Goal: Task Accomplishment & Management: Use online tool/utility

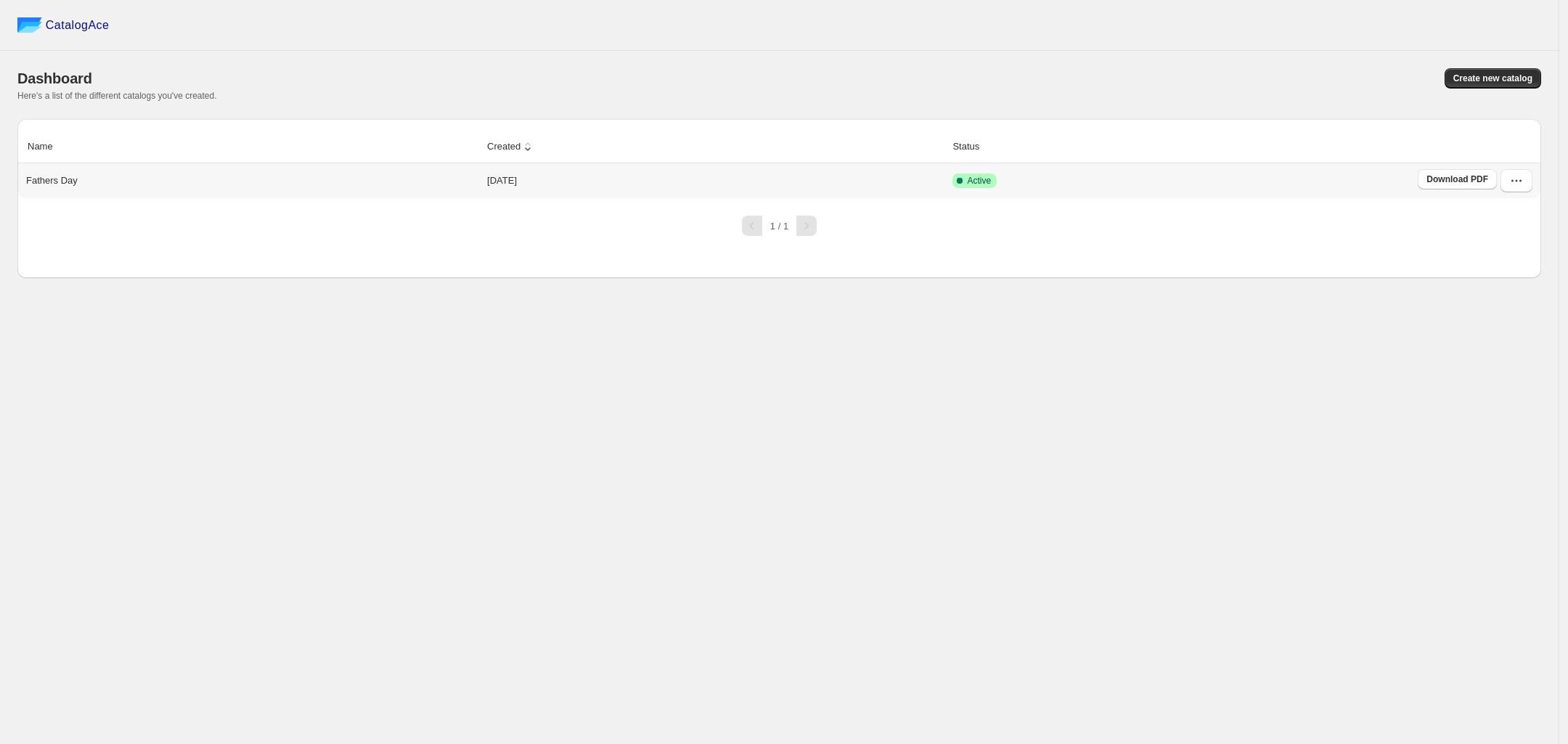
click at [565, 180] on td "[DATE]" at bounding box center [715, 181] width 465 height 35
click at [522, 182] on td "[DATE]" at bounding box center [715, 181] width 465 height 35
click at [62, 184] on p "Fathers Day" at bounding box center [52, 180] width 52 height 15
click at [1510, 188] on icon "button" at bounding box center [1516, 180] width 15 height 15
click at [1514, 214] on span "View catalog" at bounding box center [1506, 213] width 53 height 11
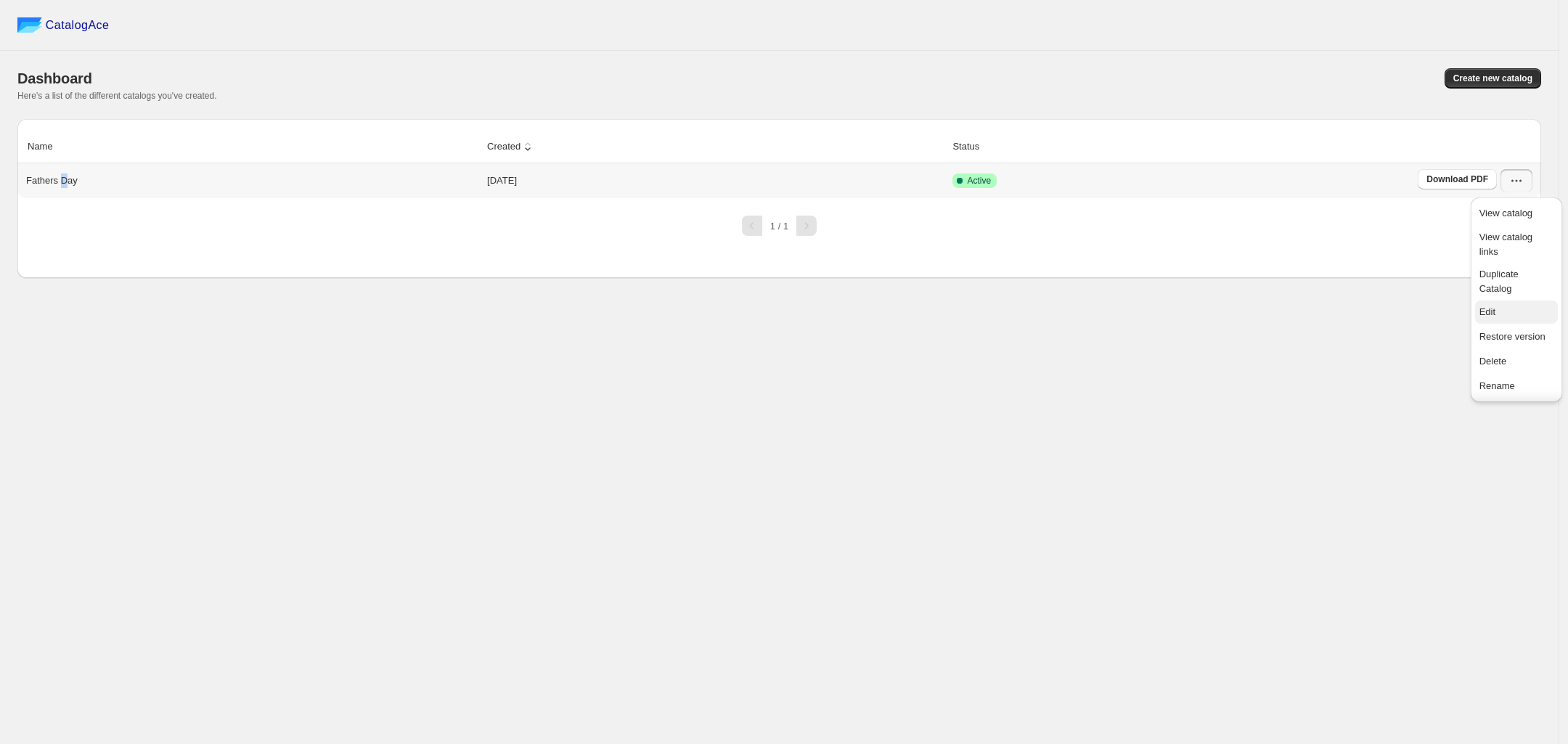
click at [1523, 316] on span "Edit" at bounding box center [1516, 312] width 74 height 15
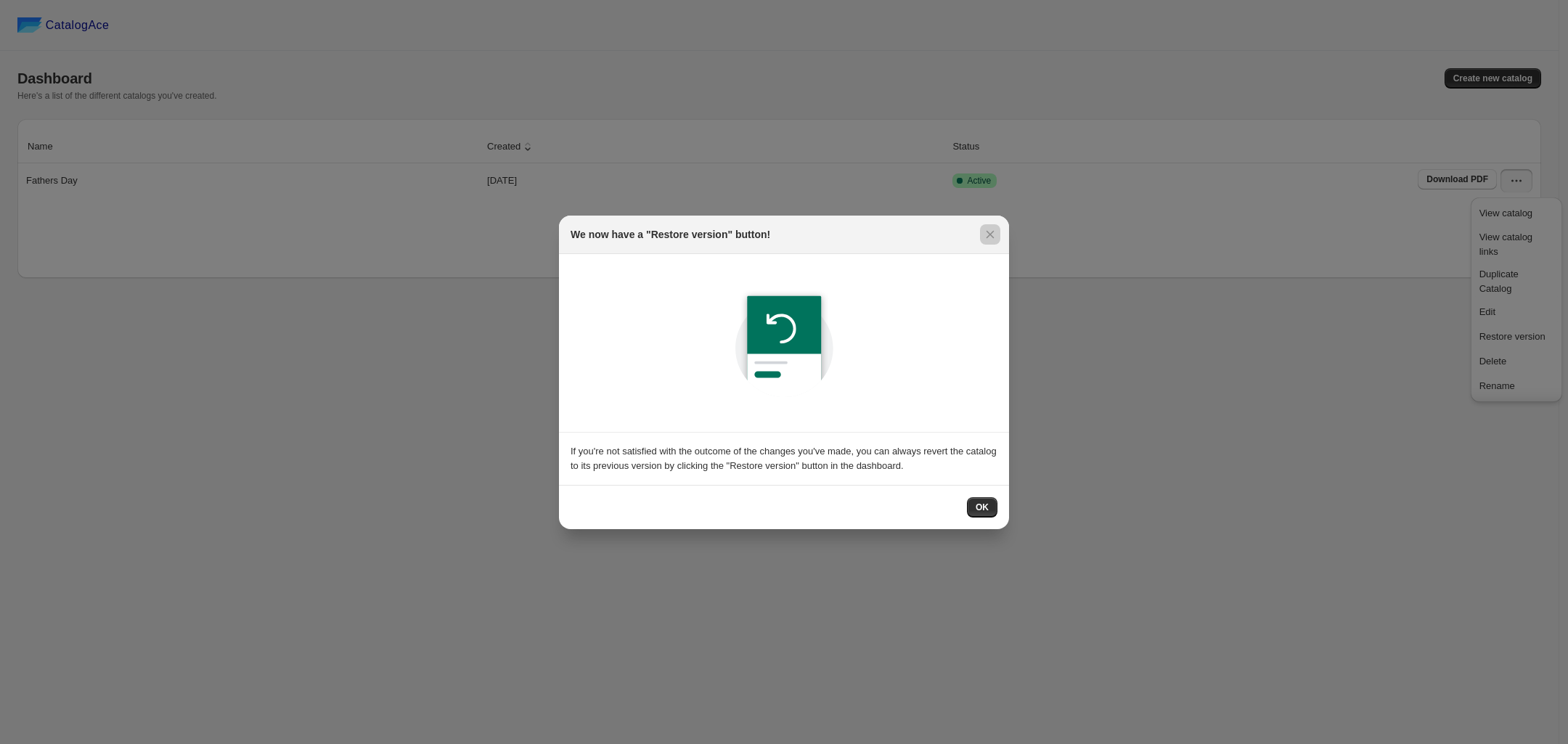
drag, startPoint x: 1282, startPoint y: 374, endPoint x: 1187, endPoint y: 290, distance: 126.8
click at [1282, 372] on div at bounding box center [784, 372] width 1568 height 744
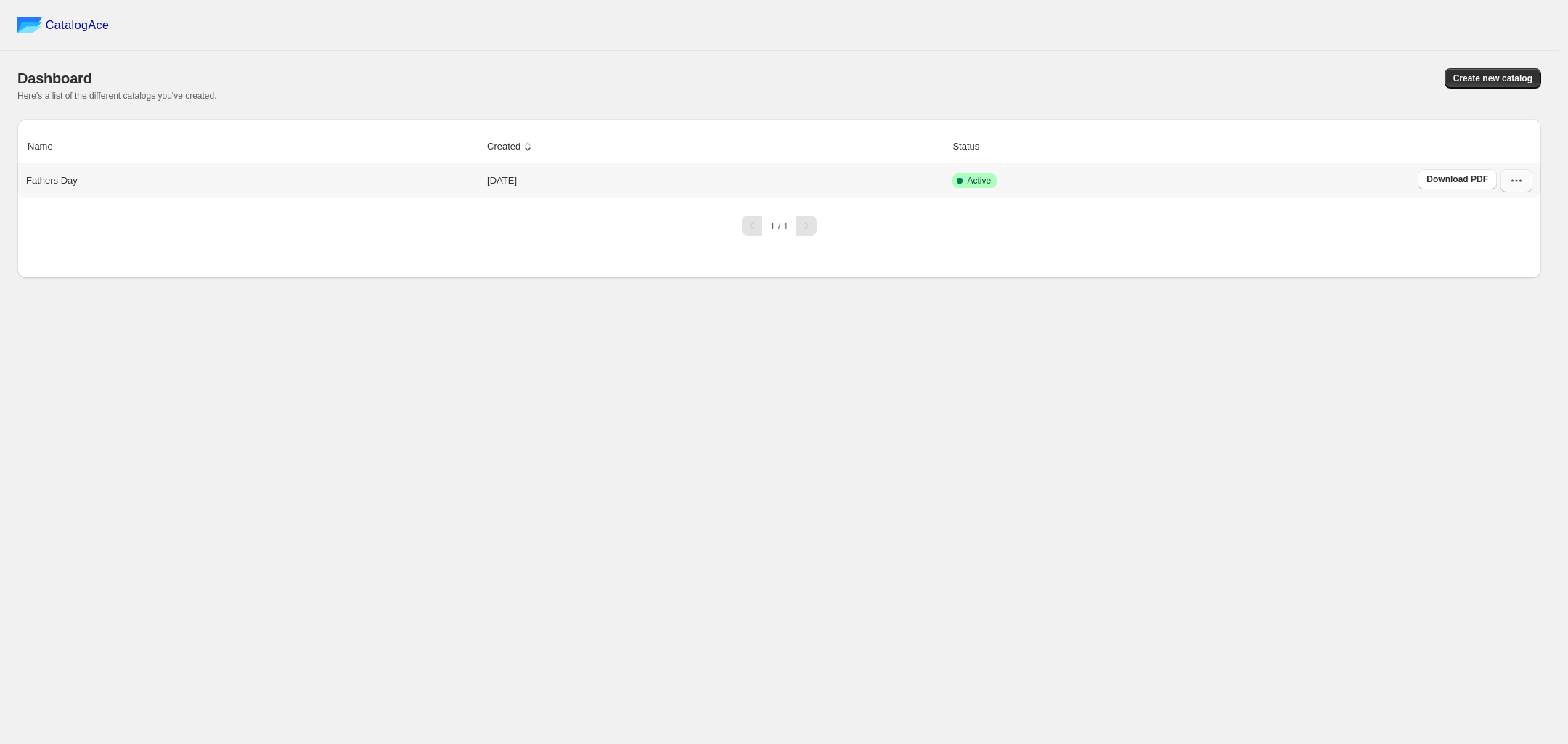
click at [1520, 184] on icon "button" at bounding box center [1516, 180] width 15 height 15
click at [1495, 279] on span "Duplicate Catalog" at bounding box center [1499, 281] width 40 height 26
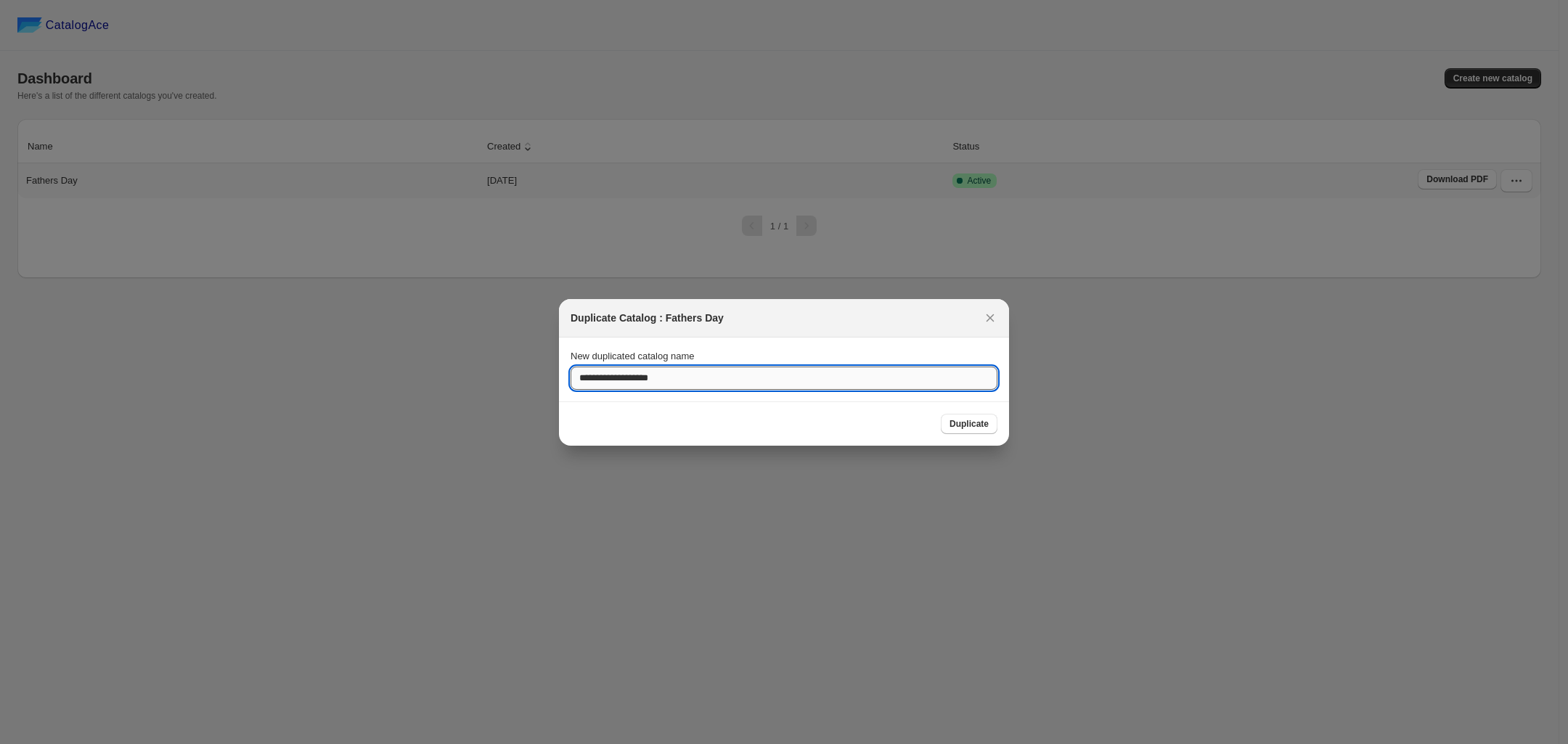
click at [777, 374] on input "**********" at bounding box center [784, 378] width 427 height 23
type input "**********"
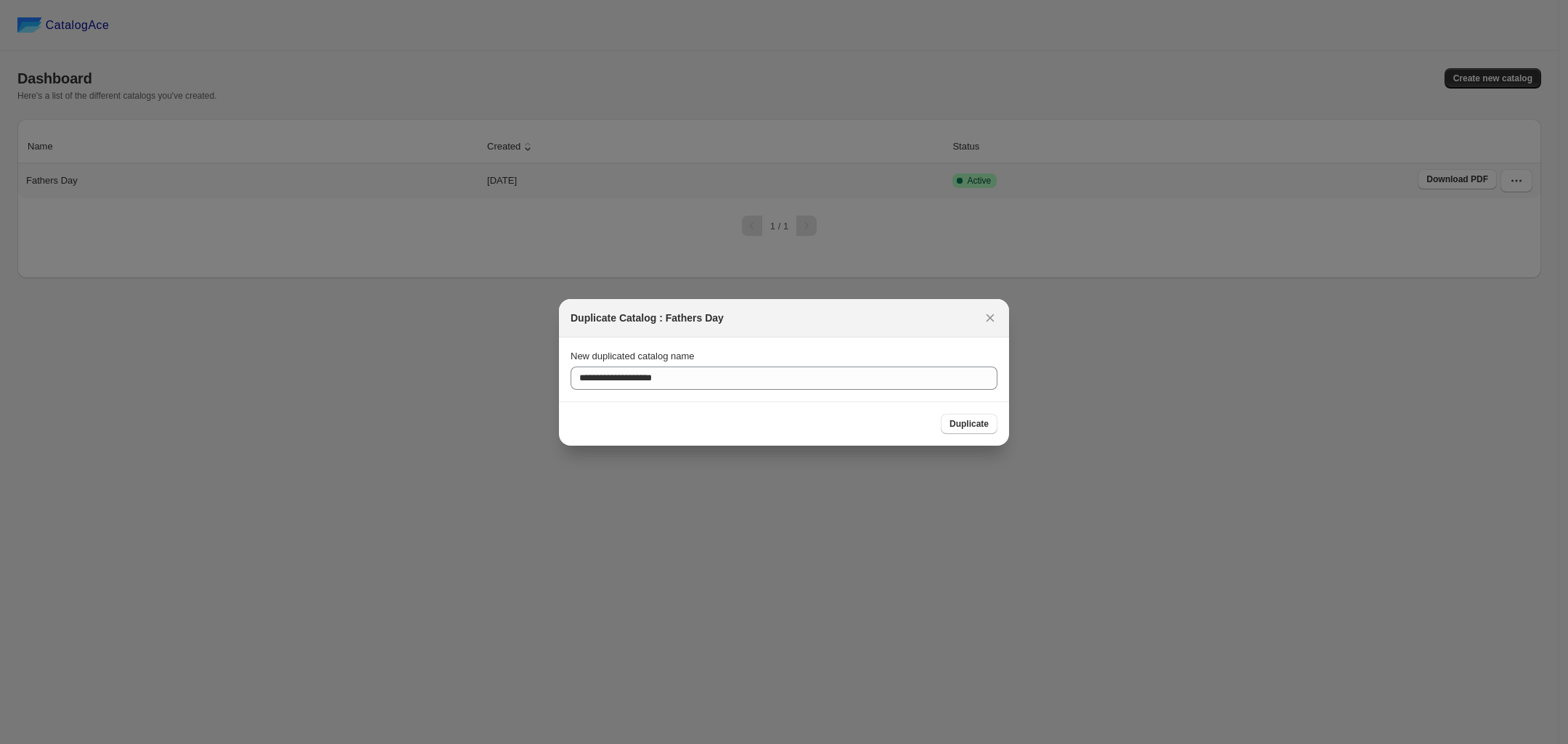
drag, startPoint x: 971, startPoint y: 424, endPoint x: 953, endPoint y: 425, distance: 18.0
click at [967, 419] on span "Duplicate" at bounding box center [969, 423] width 40 height 11
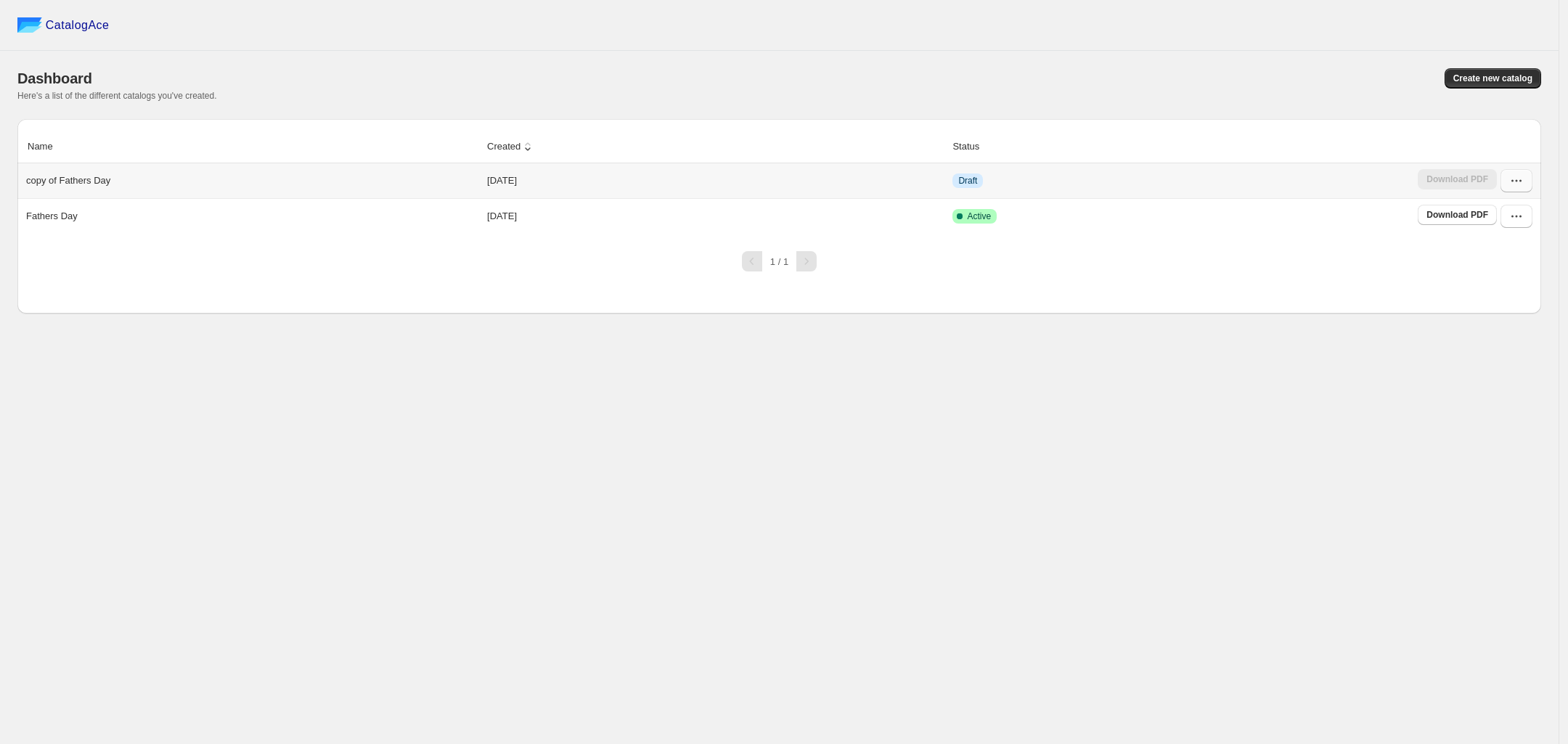
click at [1513, 183] on icon "button" at bounding box center [1516, 180] width 15 height 15
click at [1512, 318] on span "Edit" at bounding box center [1516, 312] width 74 height 15
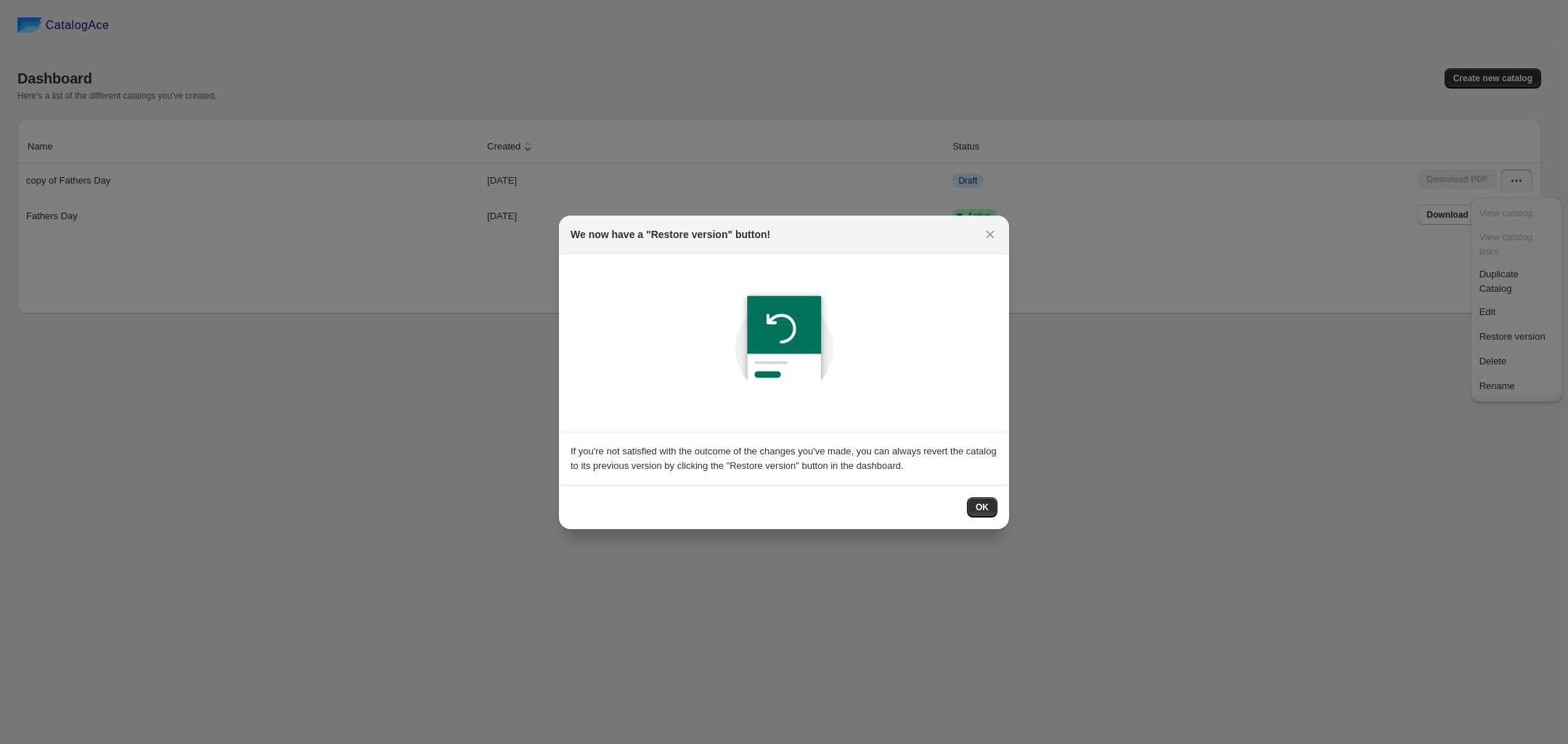
click at [980, 500] on button "OK" at bounding box center [981, 507] width 31 height 20
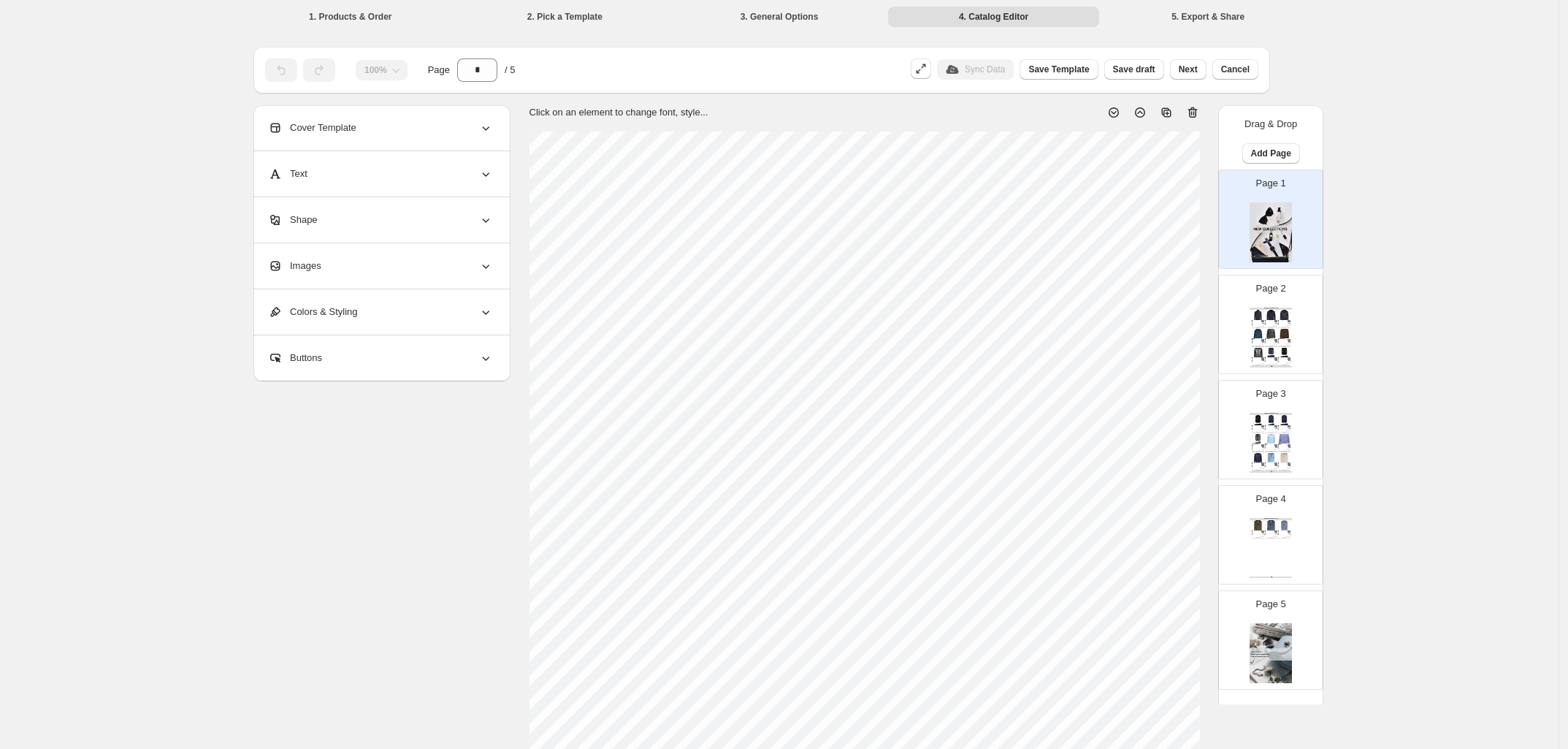
click at [343, 125] on span "Cover Template" at bounding box center [312, 127] width 88 height 15
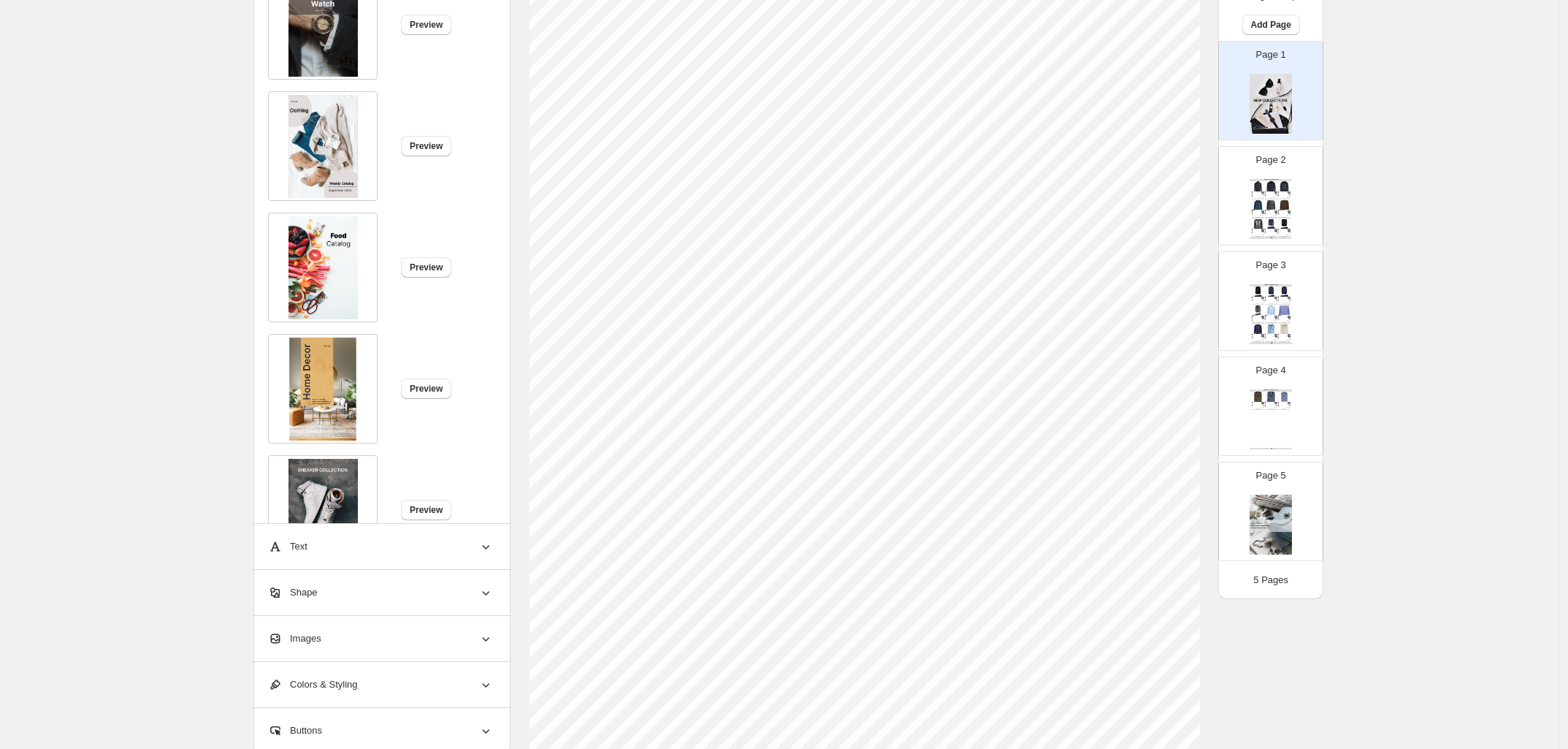
scroll to position [311, 0]
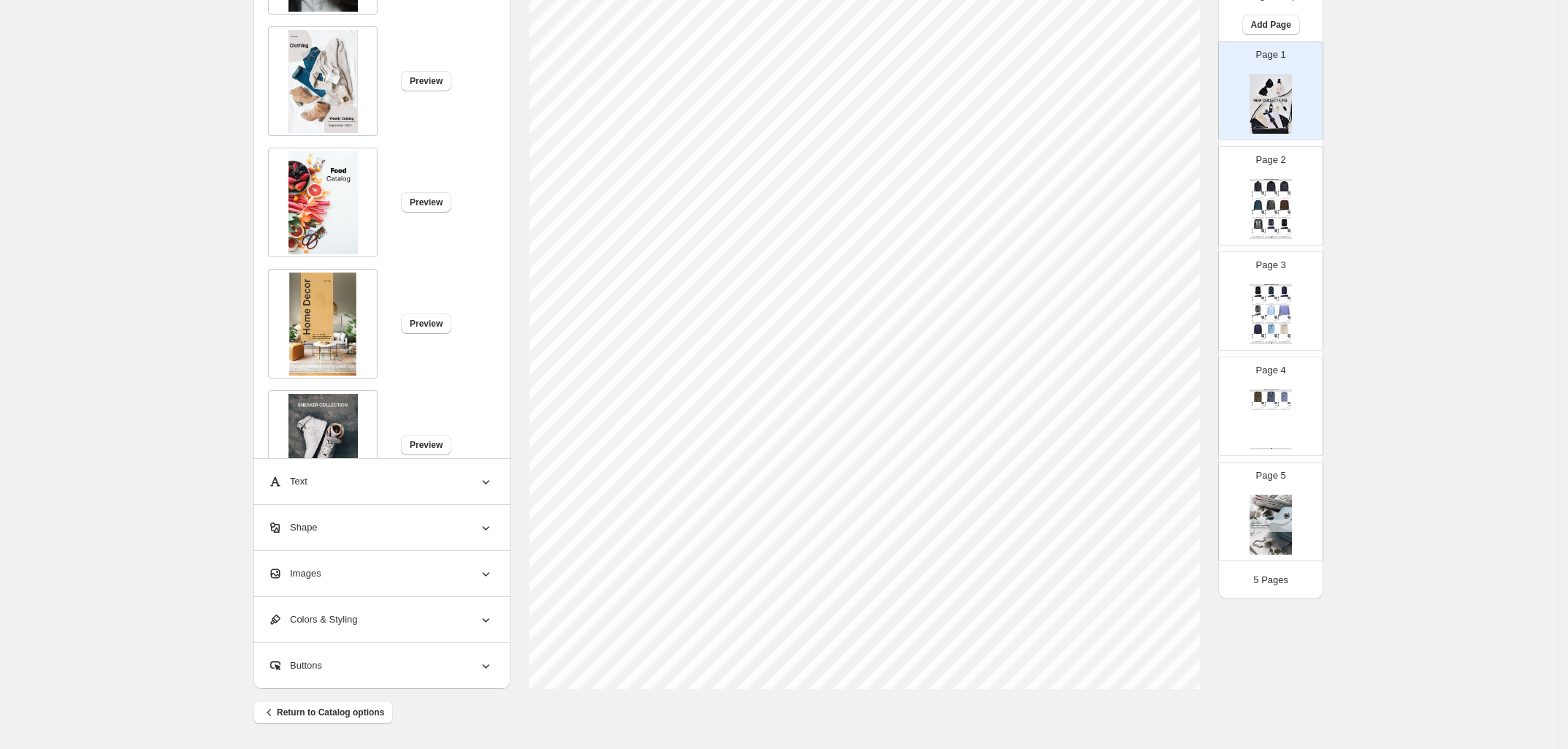
click at [327, 573] on div "Images" at bounding box center [380, 573] width 225 height 45
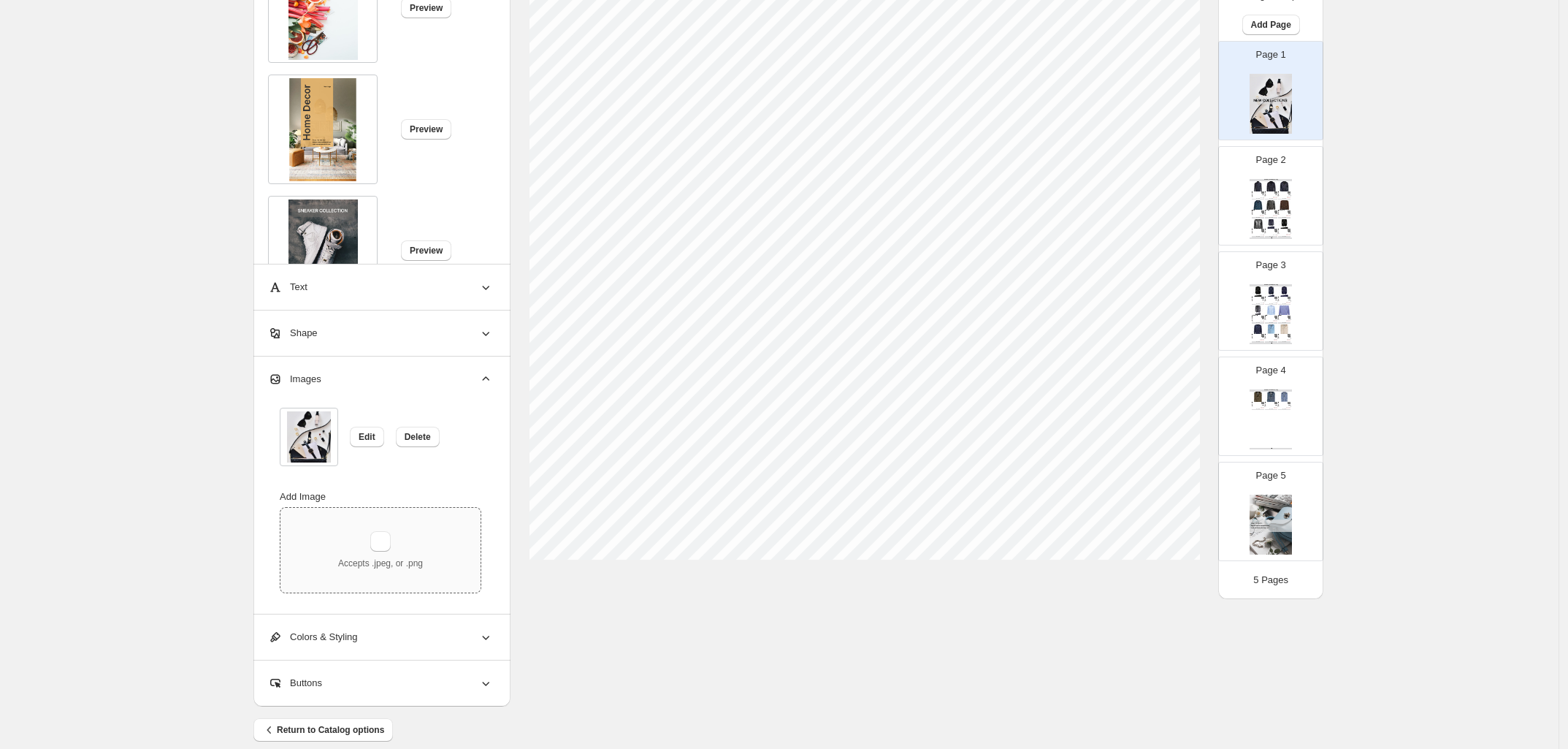
scroll to position [458, 0]
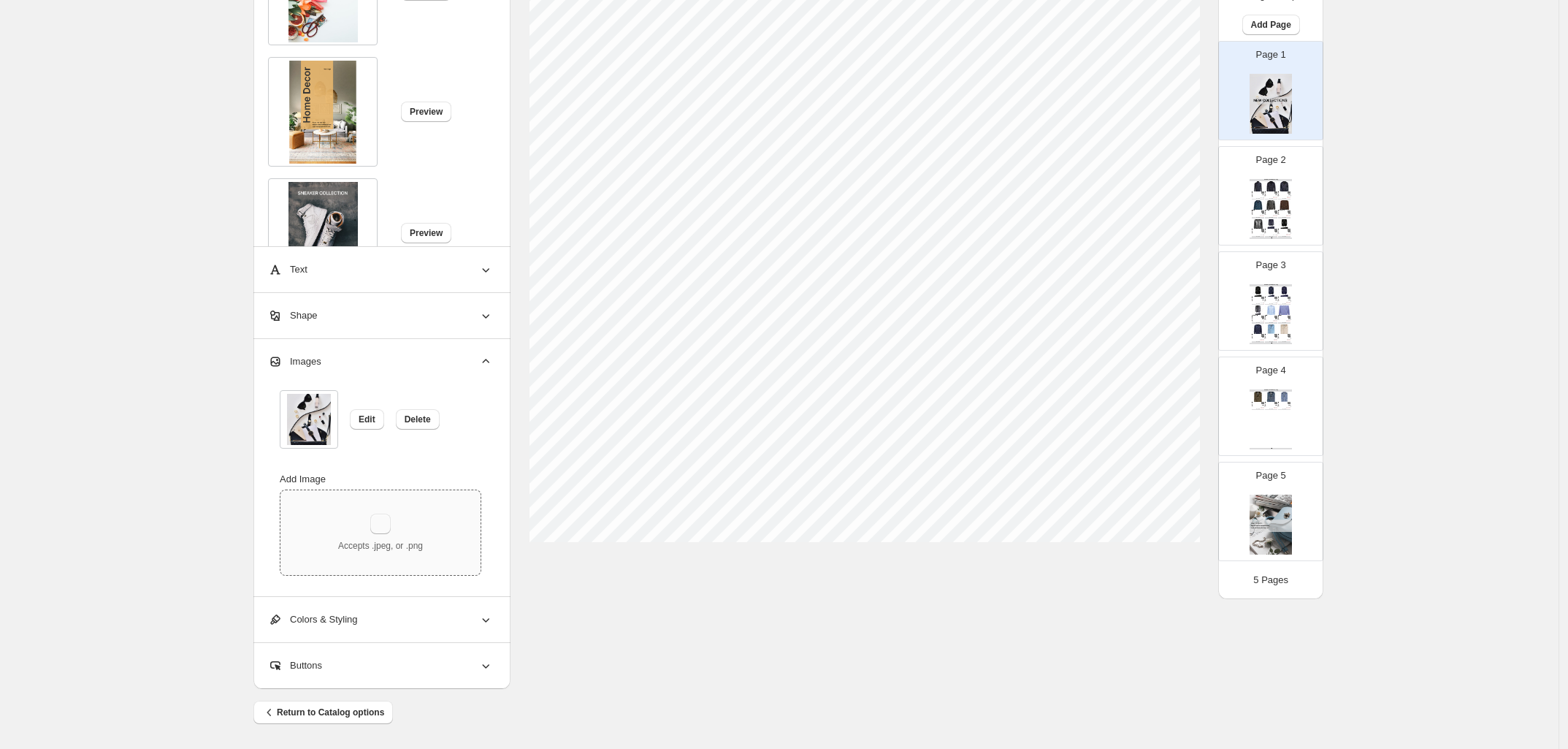
click at [391, 530] on button "button" at bounding box center [380, 523] width 20 height 20
type input "**********"
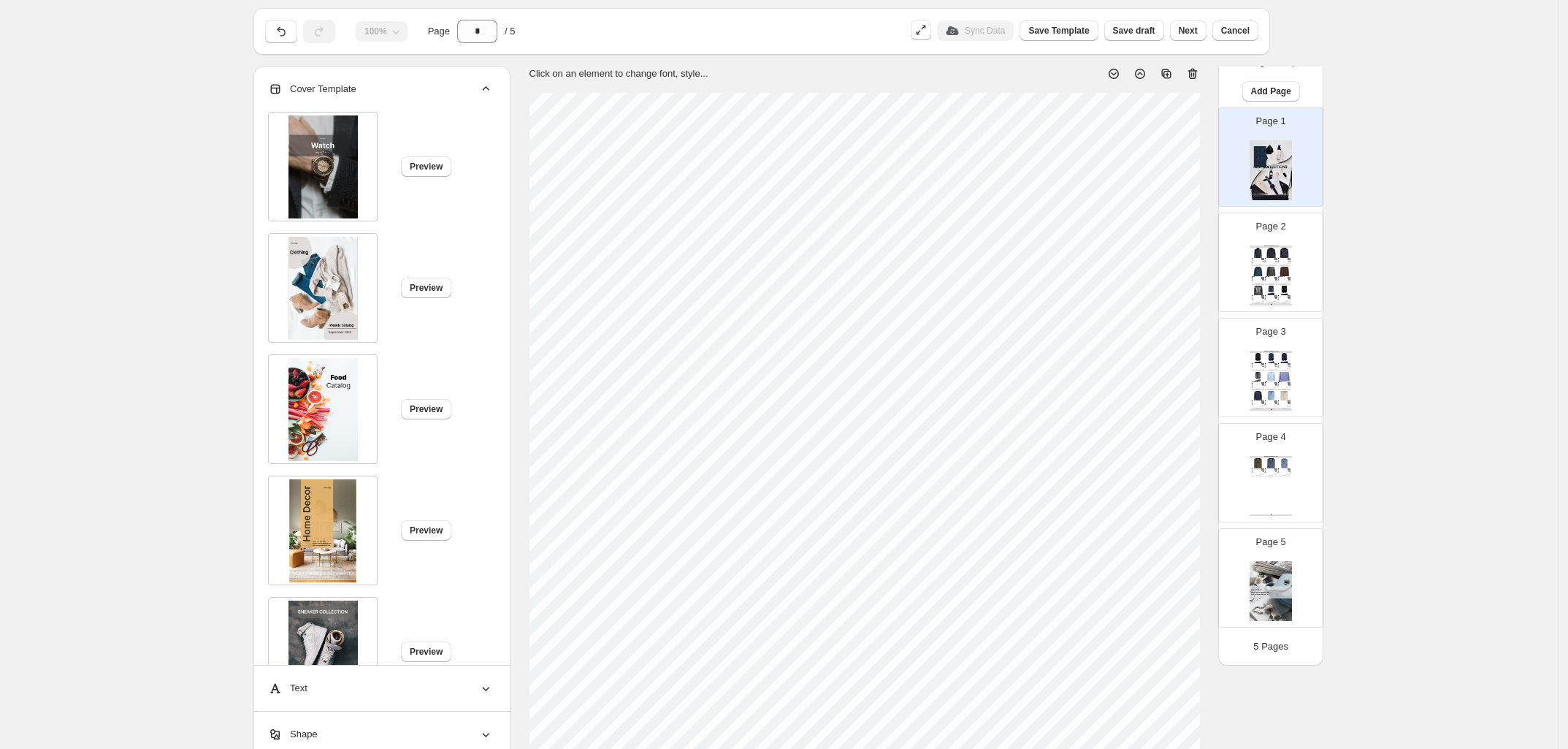
scroll to position [1, 0]
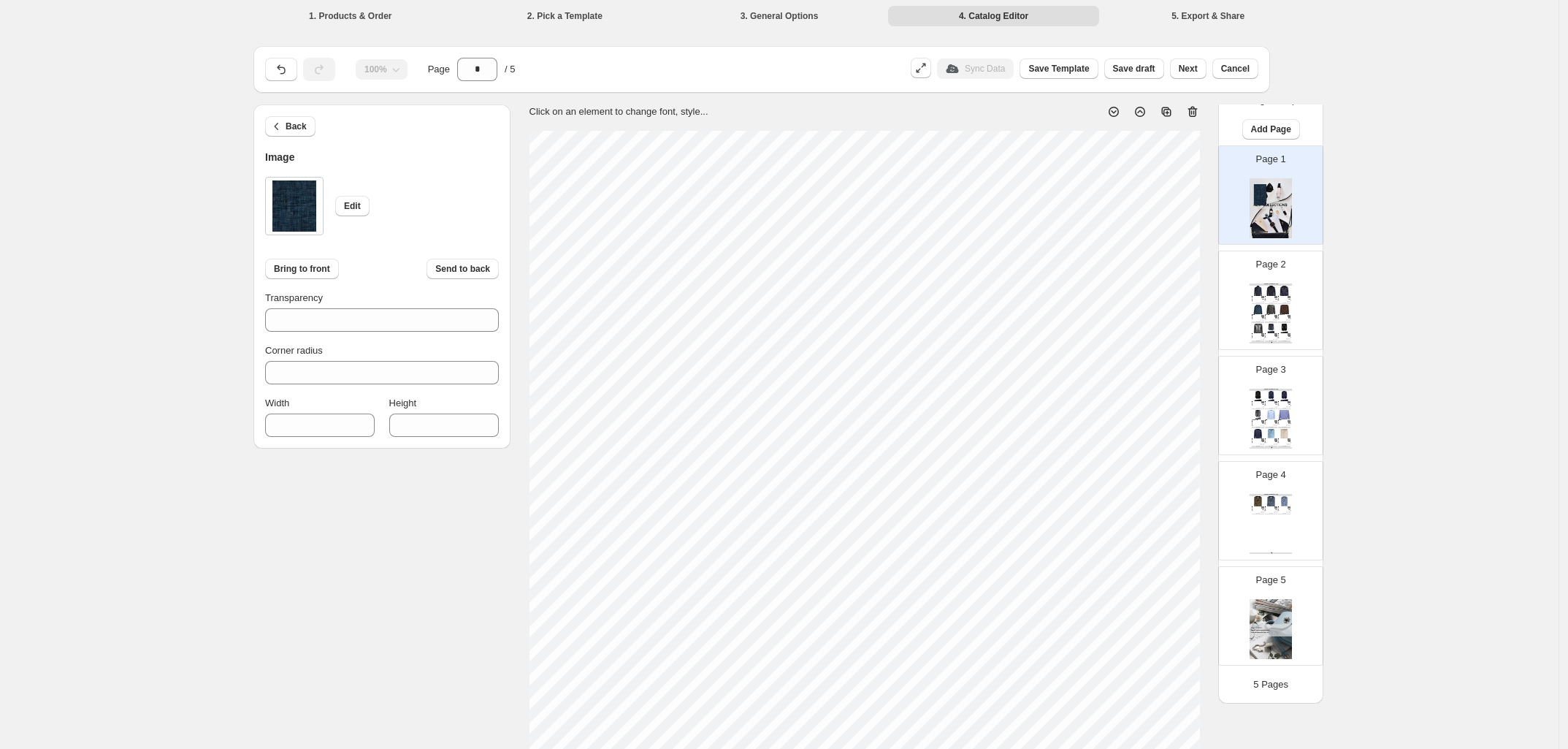
click at [509, 95] on div "100% Page * / 5 Sync Data Save Template Save draft Next Cancel Back Image Edit …" at bounding box center [773, 544] width 1064 height 1019
type input "***"
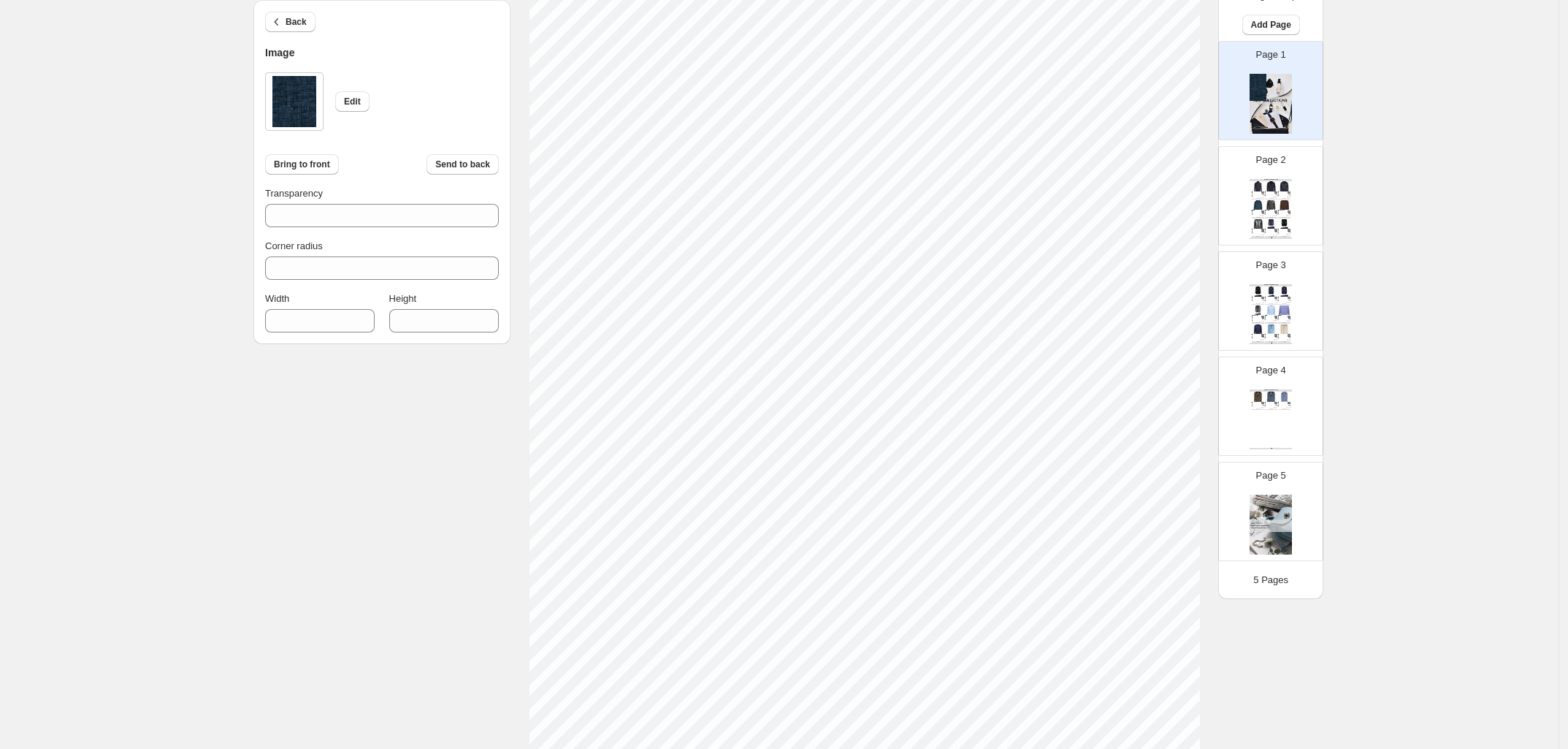
scroll to position [274, 0]
click at [1298, 475] on html "1. Products & Order 2. Pick a Template 3. General Options 4. Catalog Editor 5. …" at bounding box center [784, 100] width 1568 height 749
type input "***"
type input "****"
click at [1504, 347] on div "1. Products & Order 2. Pick a Template 3. General Options 4. Catalog Editor 5. …" at bounding box center [779, 255] width 1558 height 1060
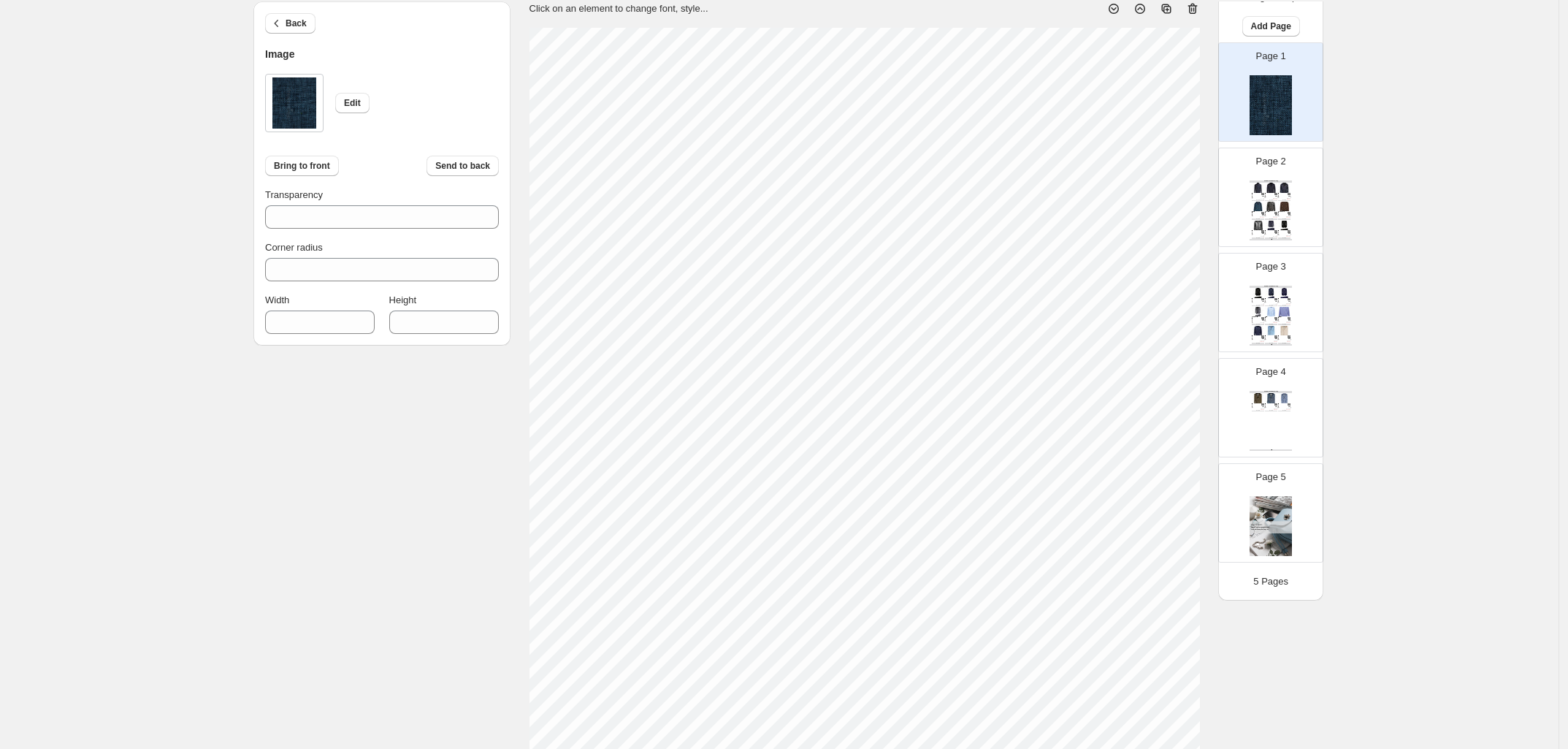
scroll to position [0, 0]
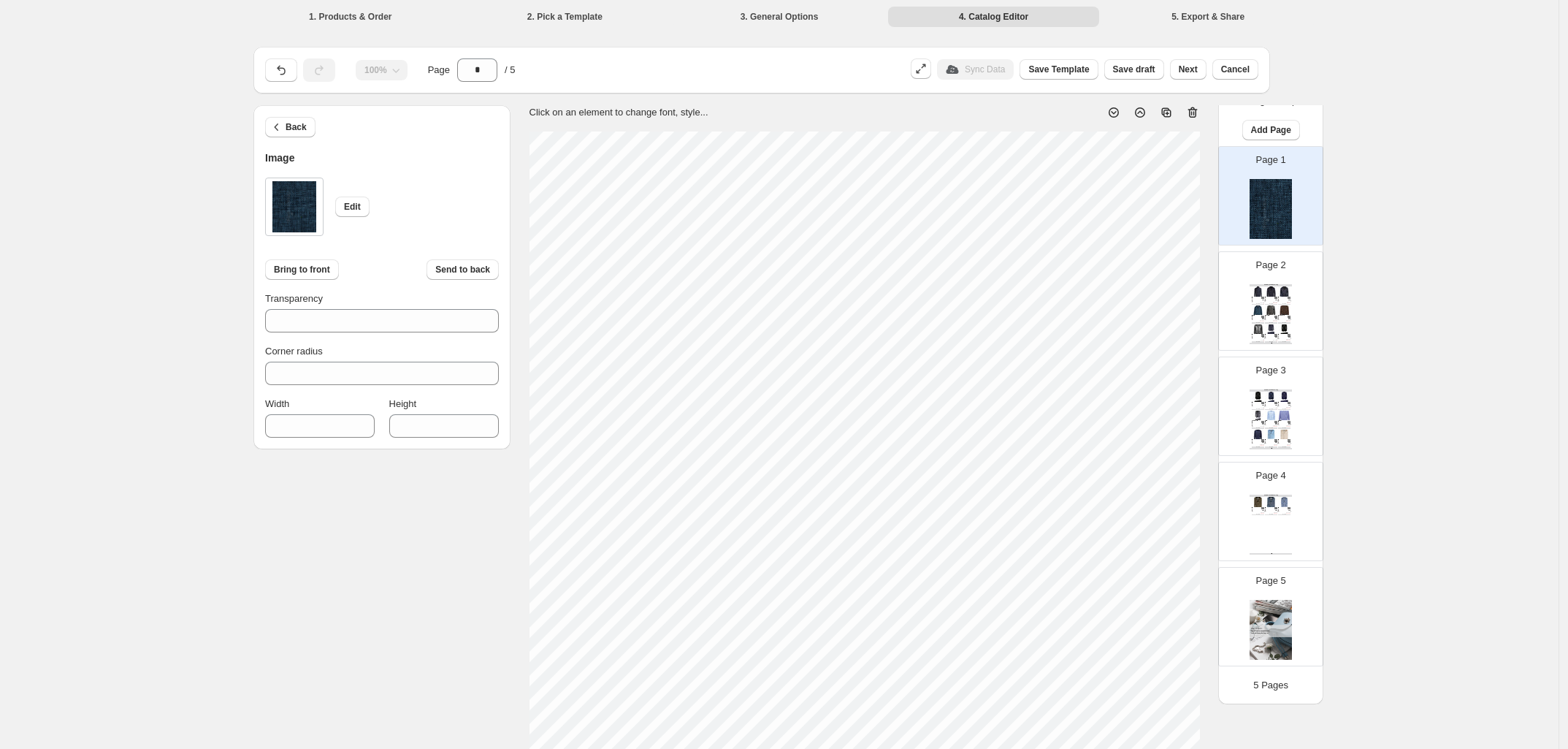
click at [1273, 304] on div "$ 429.00" at bounding box center [1275, 304] width 4 height 1
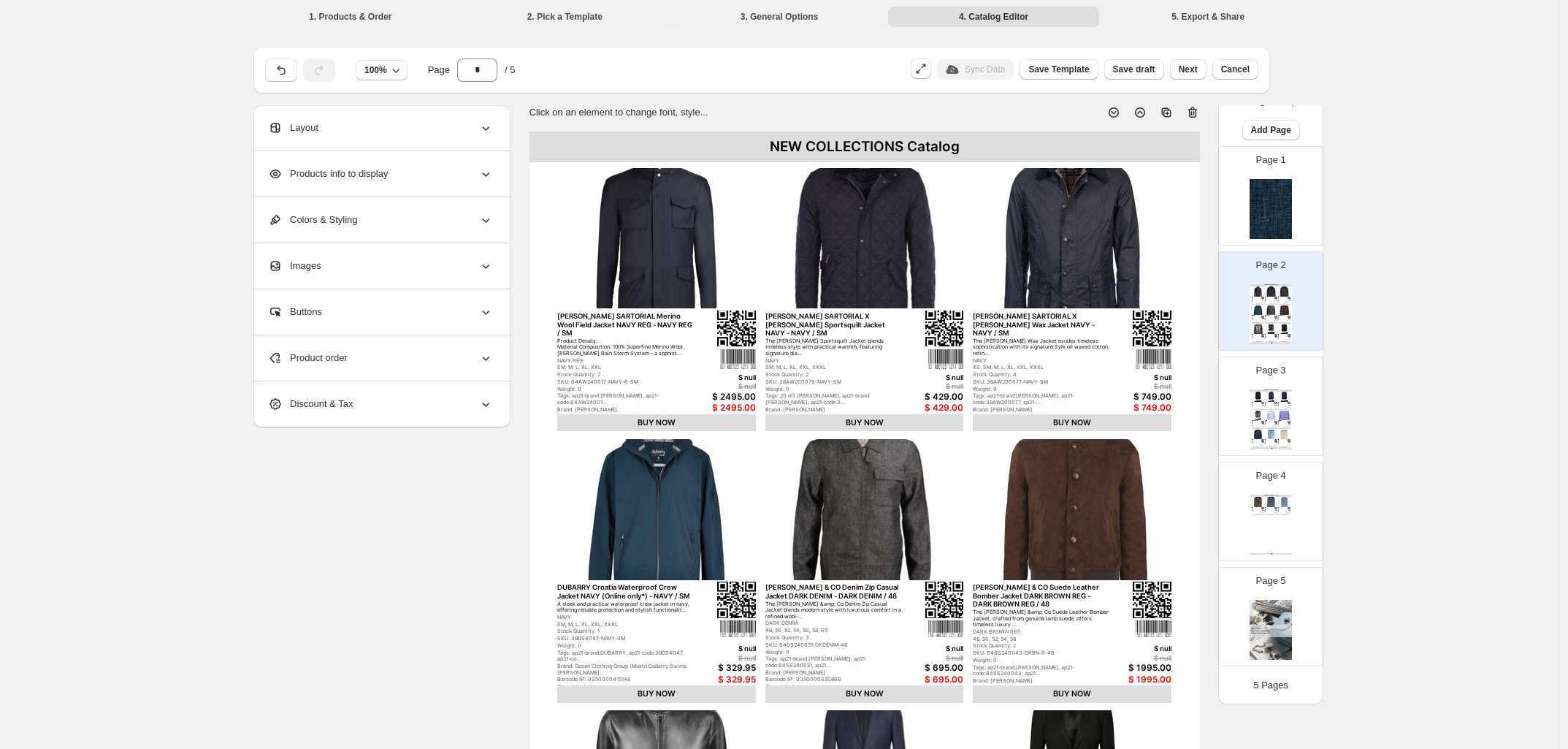
click at [344, 540] on div "**********" at bounding box center [779, 552] width 1052 height 894
click at [331, 135] on div "Layout" at bounding box center [380, 127] width 225 height 45
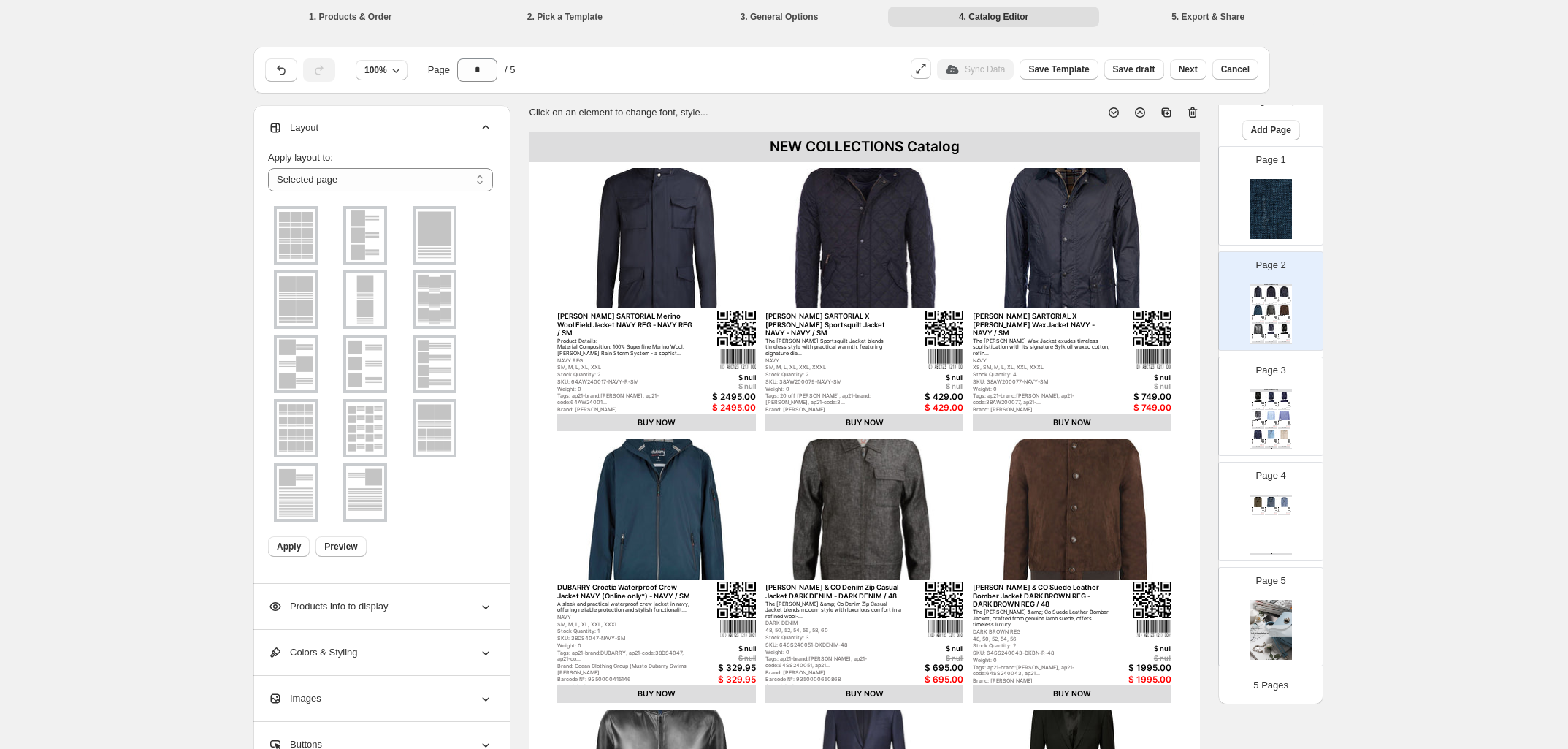
click at [329, 132] on div "Layout" at bounding box center [380, 127] width 225 height 45
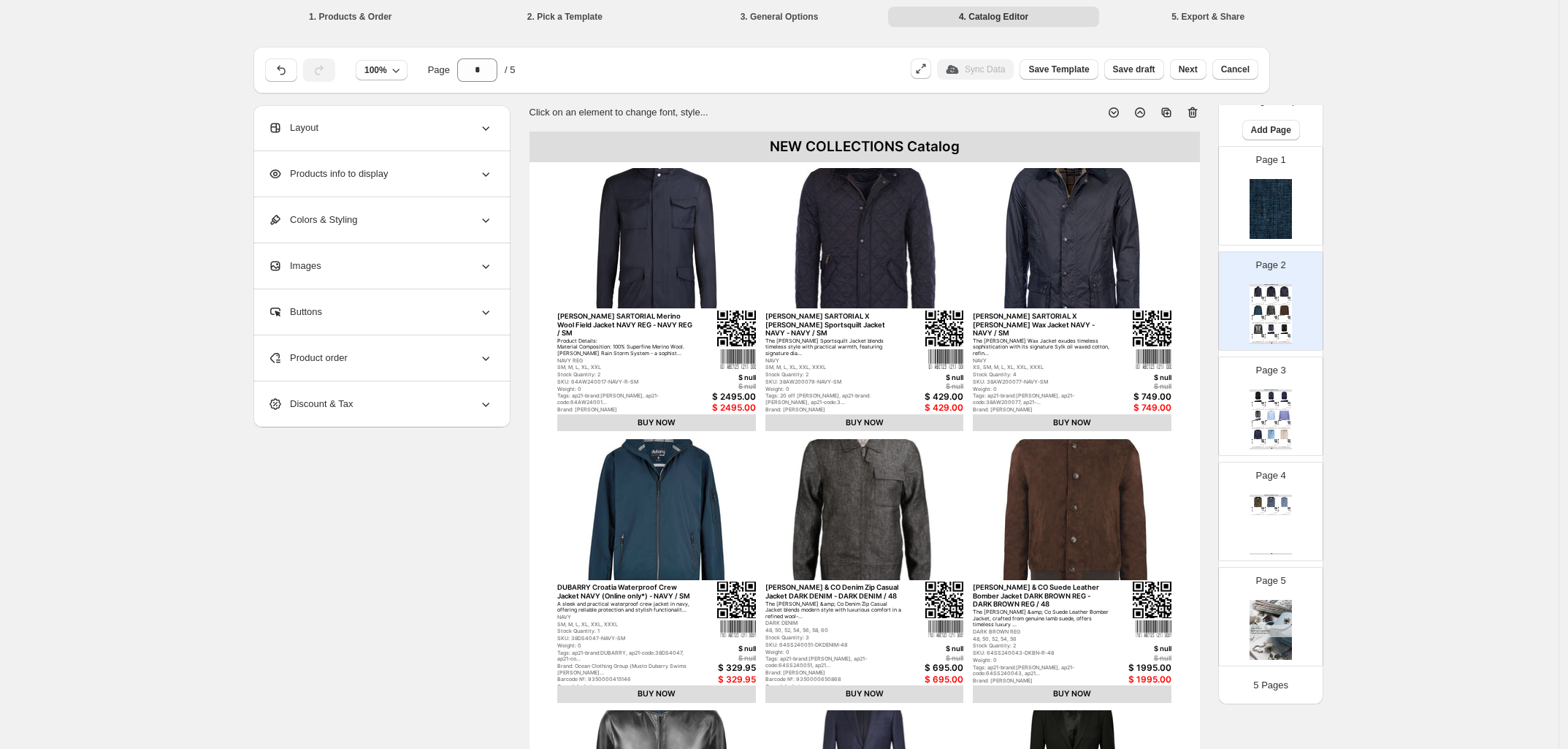
click at [327, 131] on div "Layout" at bounding box center [380, 127] width 225 height 45
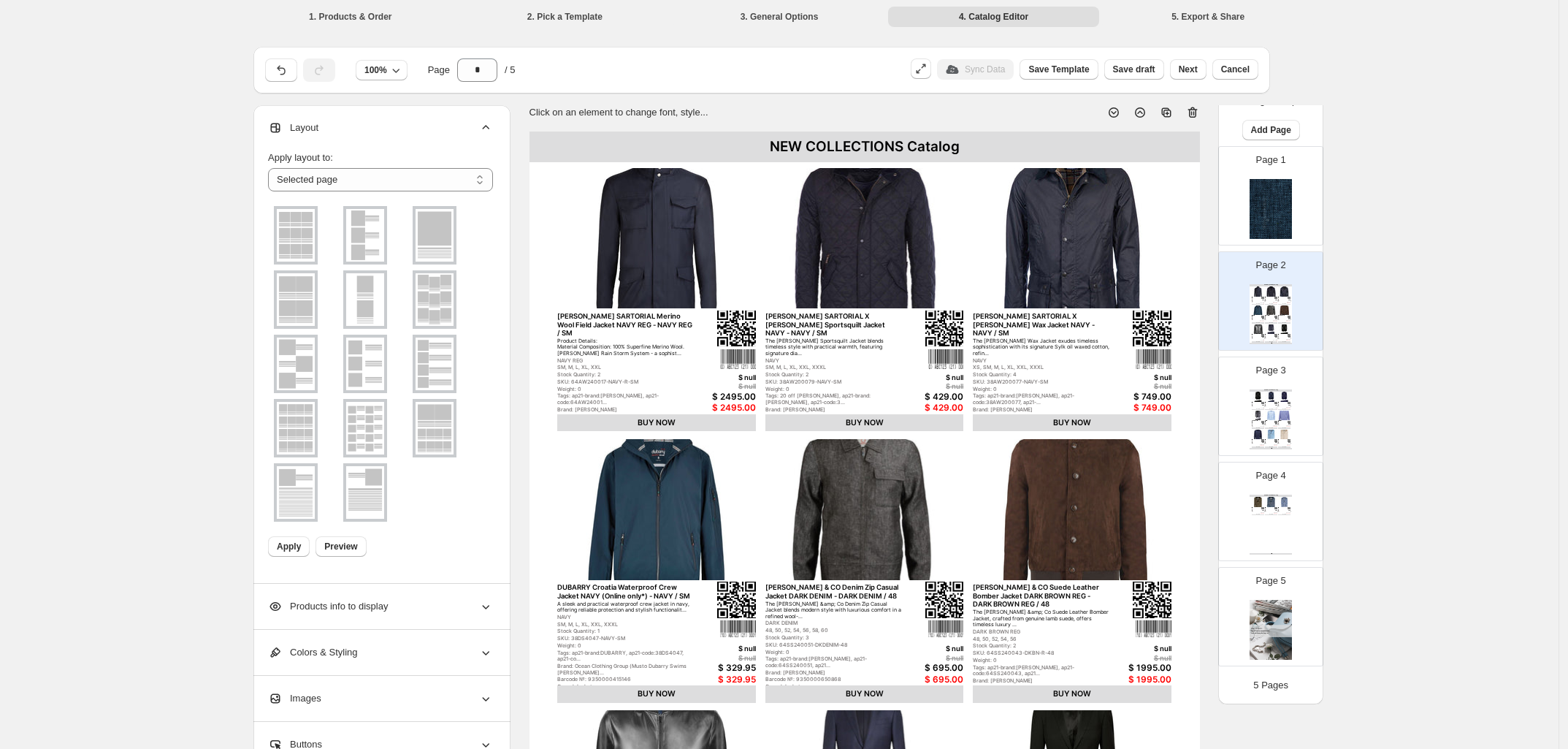
click at [140, 247] on div "**********" at bounding box center [779, 529] width 1558 height 1060
click at [357, 13] on li "1. Products & Order" at bounding box center [350, 16] width 211 height 20
click at [1264, 207] on img at bounding box center [1271, 209] width 42 height 60
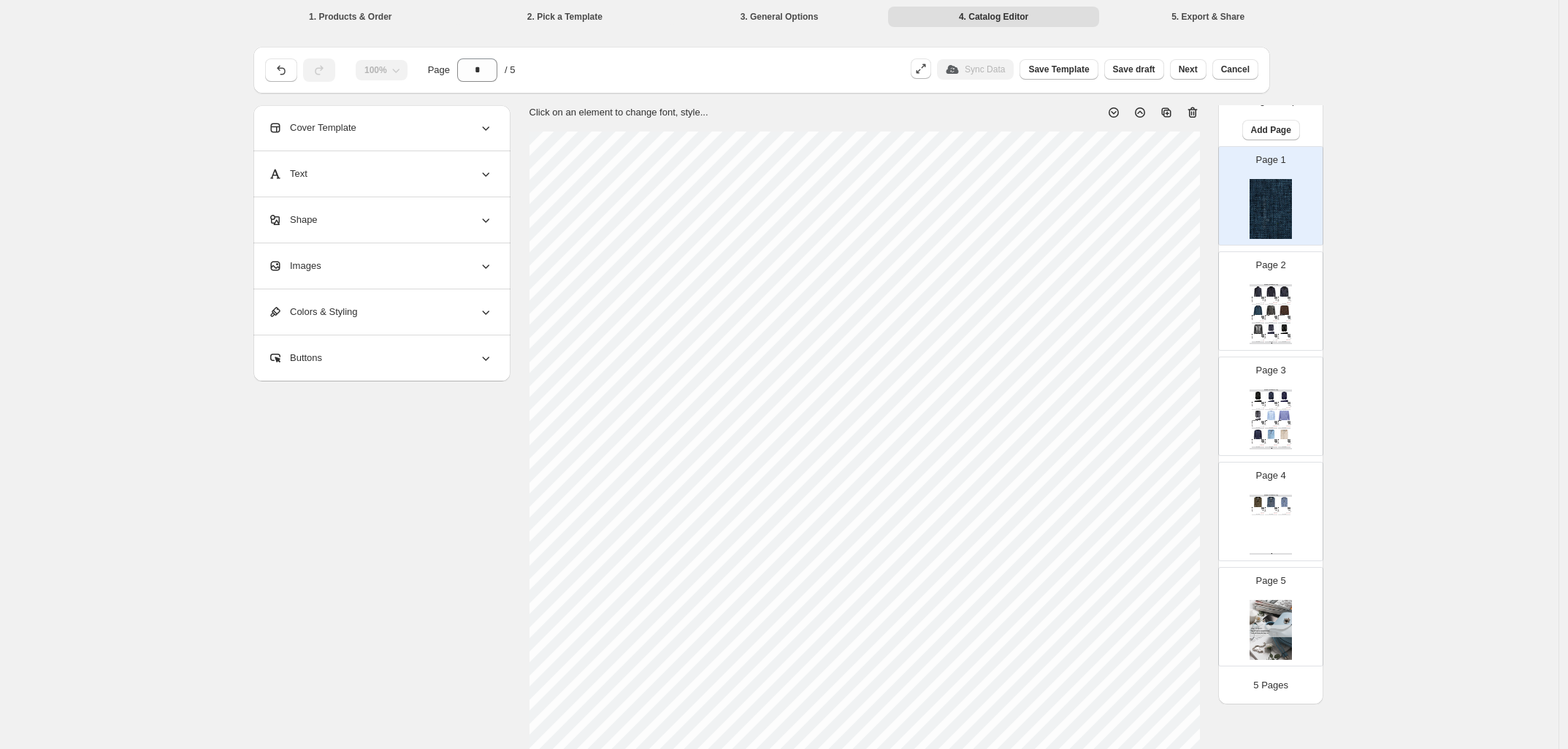
click at [453, 127] on div "Cover Template" at bounding box center [380, 127] width 225 height 45
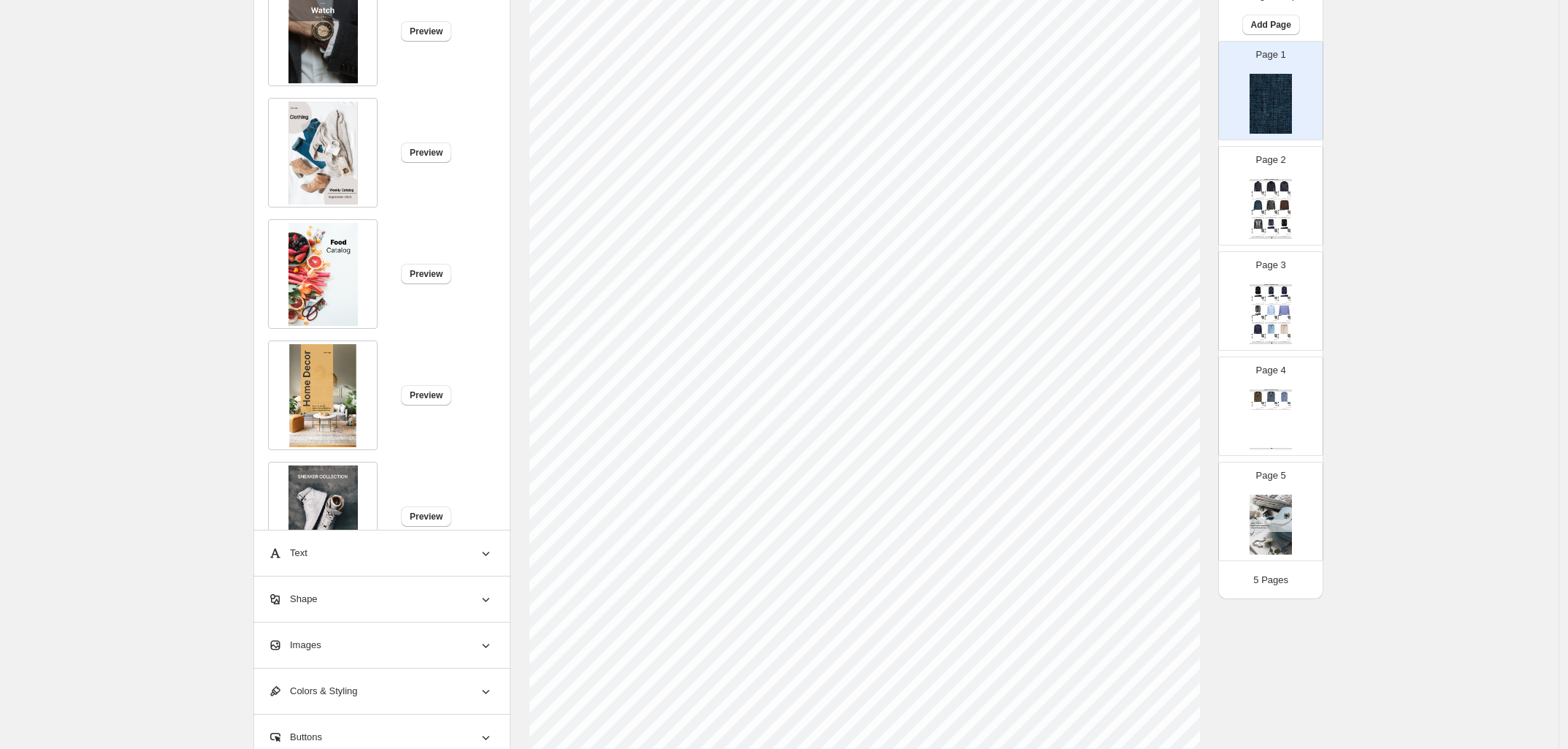
scroll to position [311, 0]
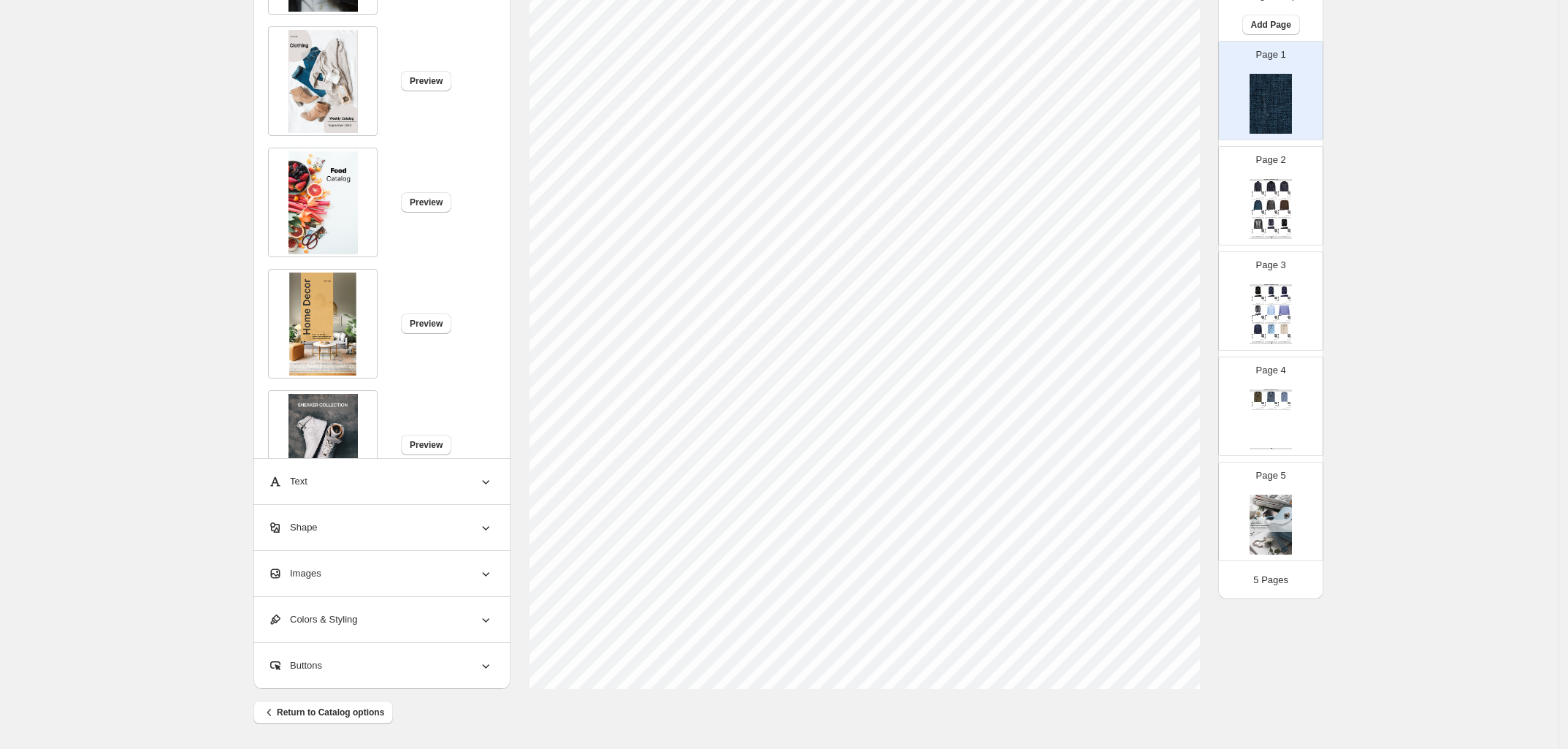
drag, startPoint x: 1455, startPoint y: 199, endPoint x: 1381, endPoint y: 212, distance: 75.1
click at [1455, 199] on div "**********" at bounding box center [779, 219] width 1558 height 1060
click at [1265, 200] on img at bounding box center [1272, 205] width 12 height 10
type input "*"
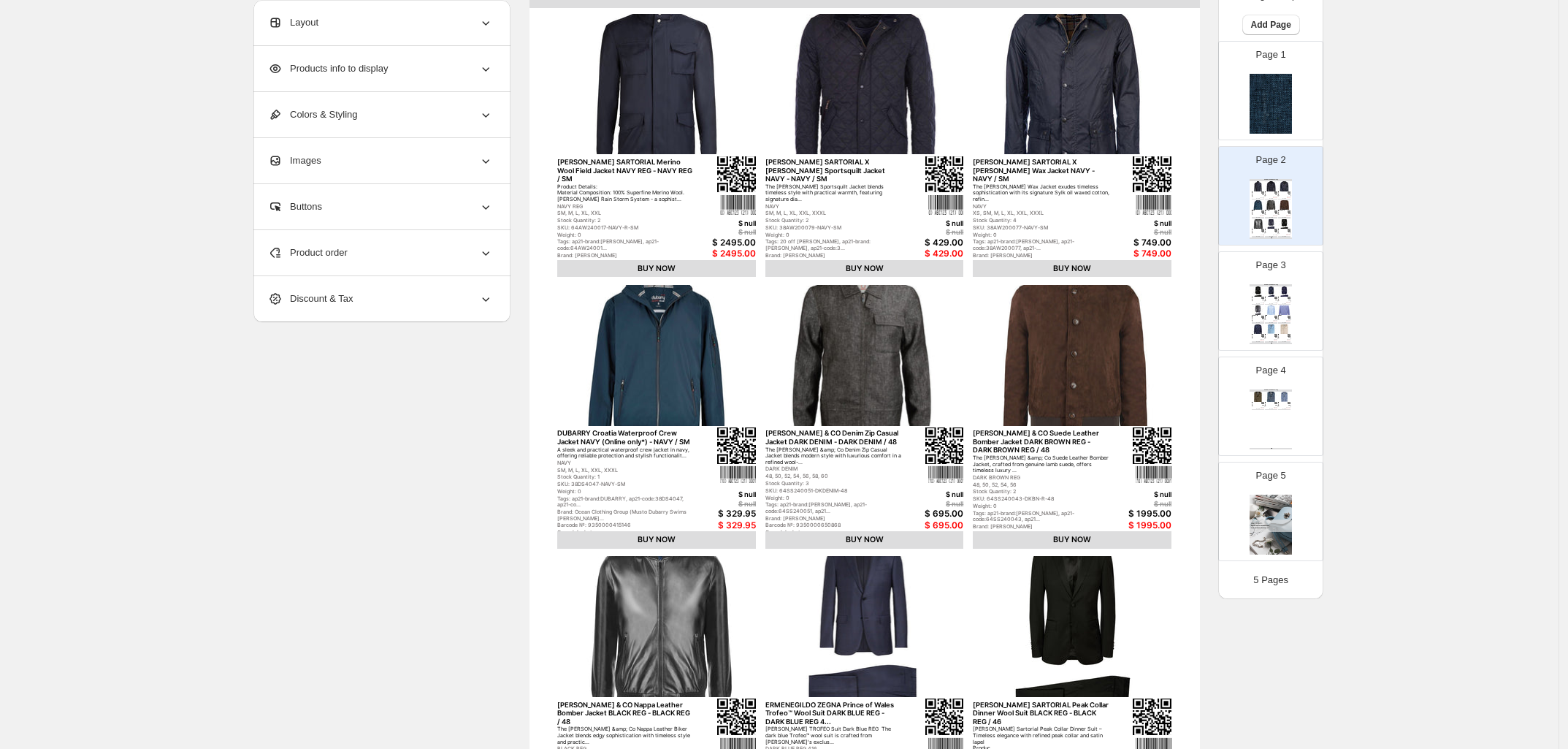
scroll to position [36, 0]
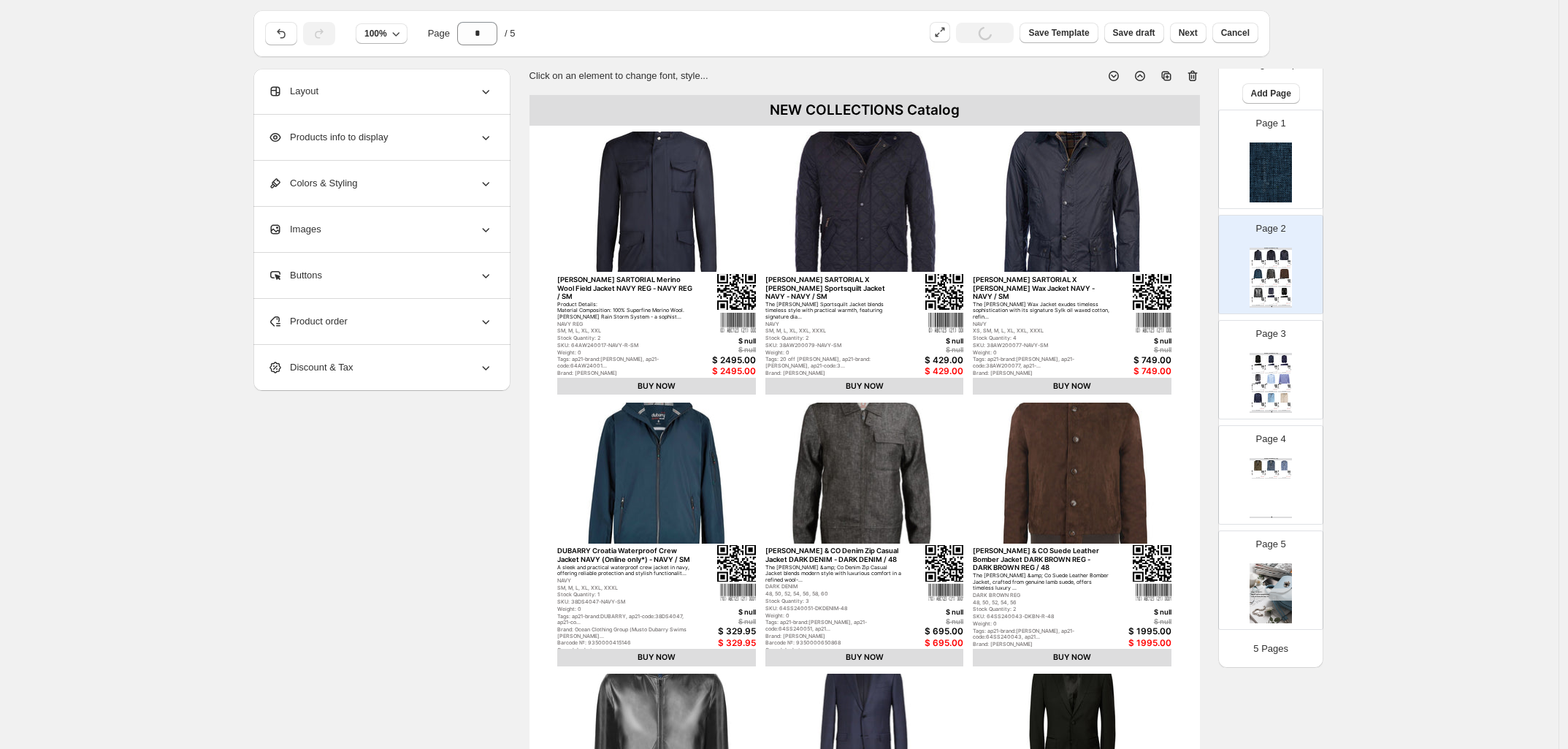
click at [424, 105] on div "Layout" at bounding box center [380, 91] width 225 height 45
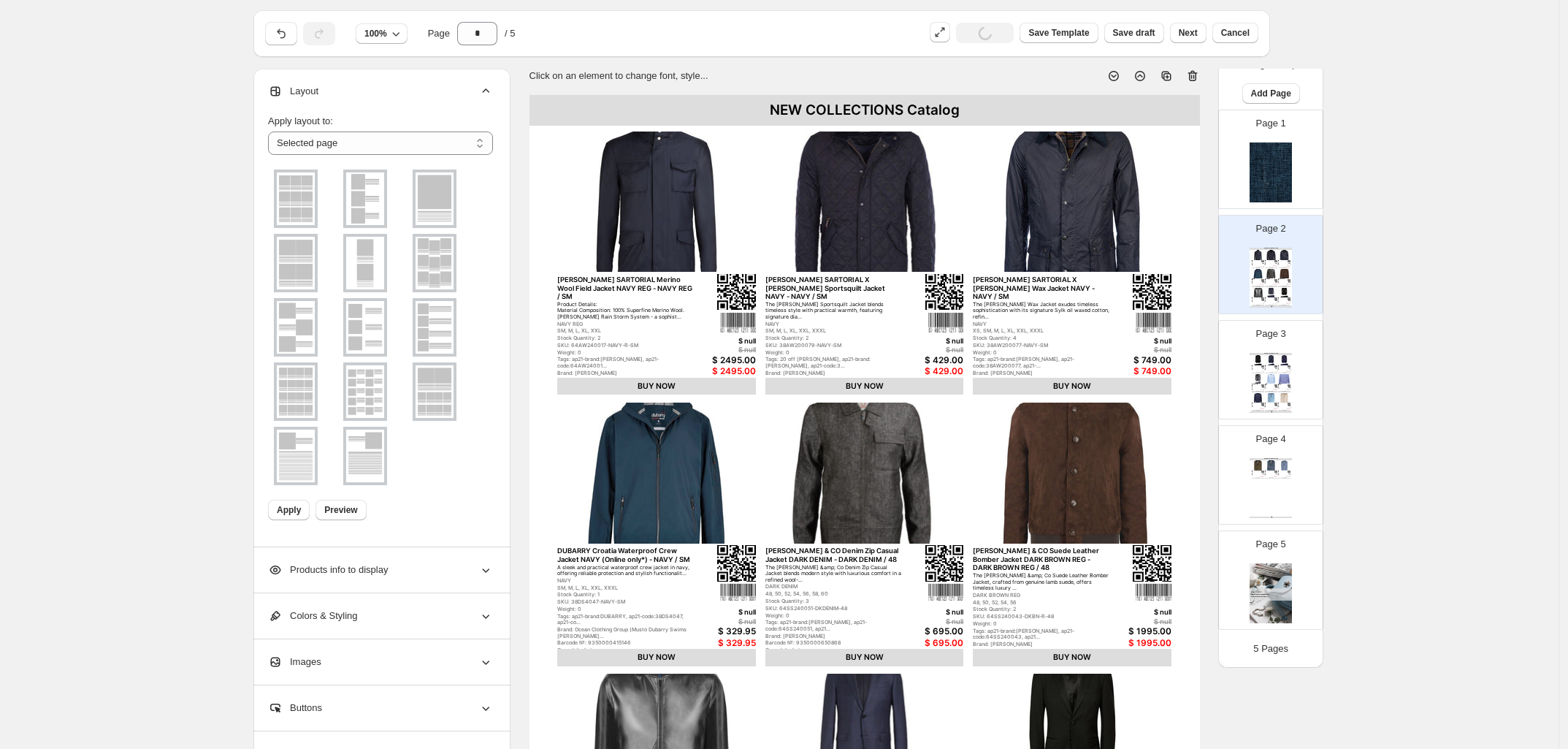
click at [431, 215] on img at bounding box center [434, 198] width 38 height 52
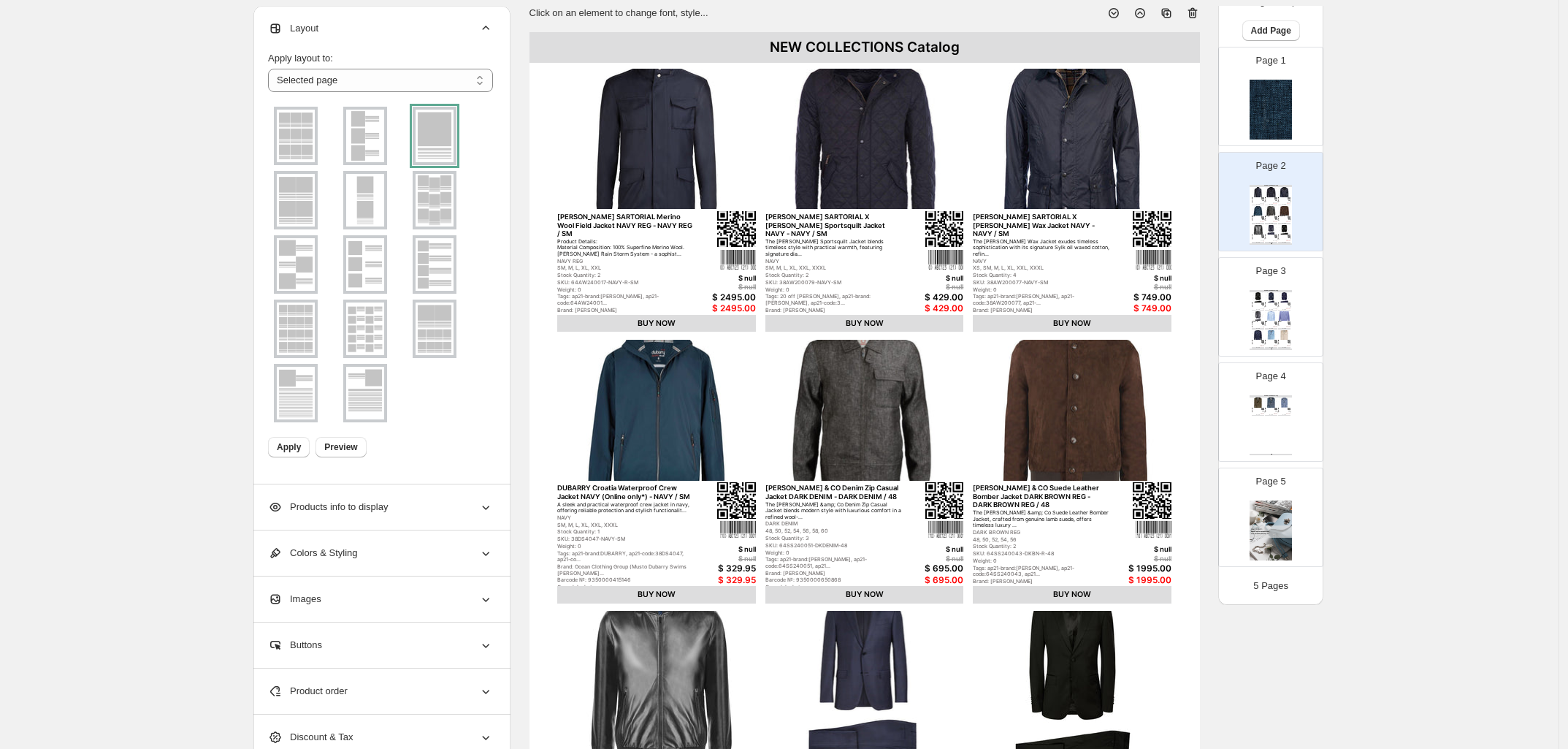
scroll to position [220, 0]
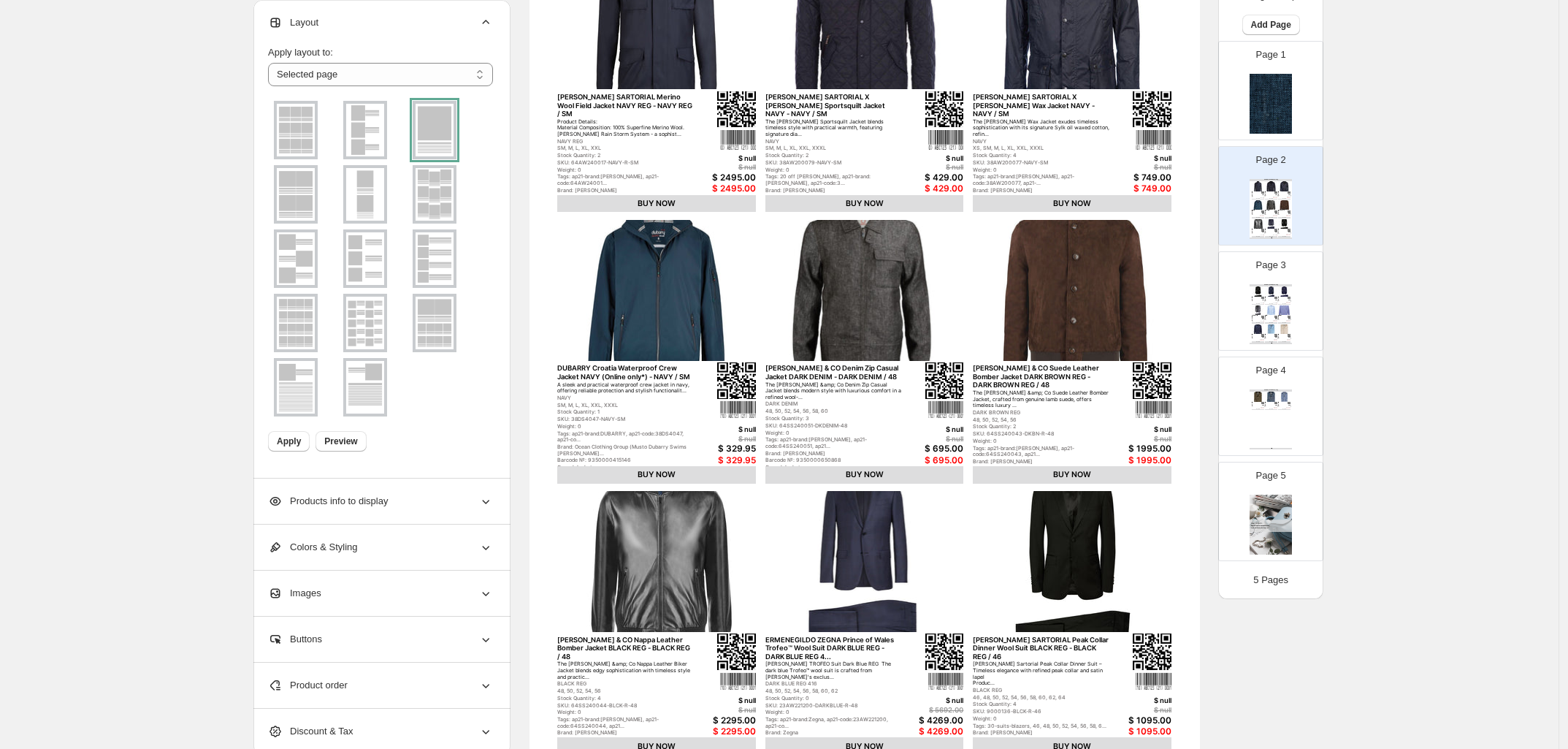
click at [428, 125] on div at bounding box center [434, 130] width 44 height 58
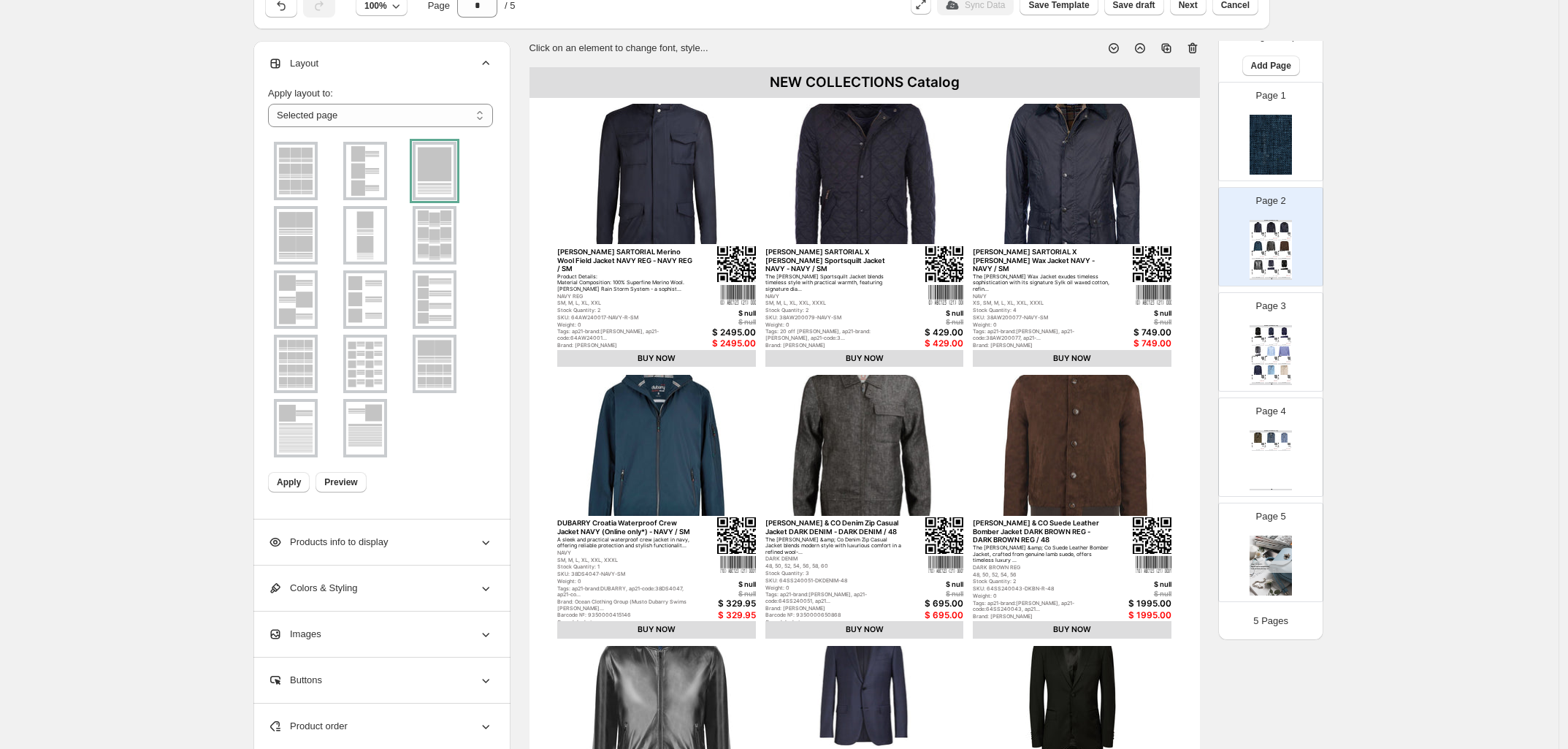
scroll to position [0, 0]
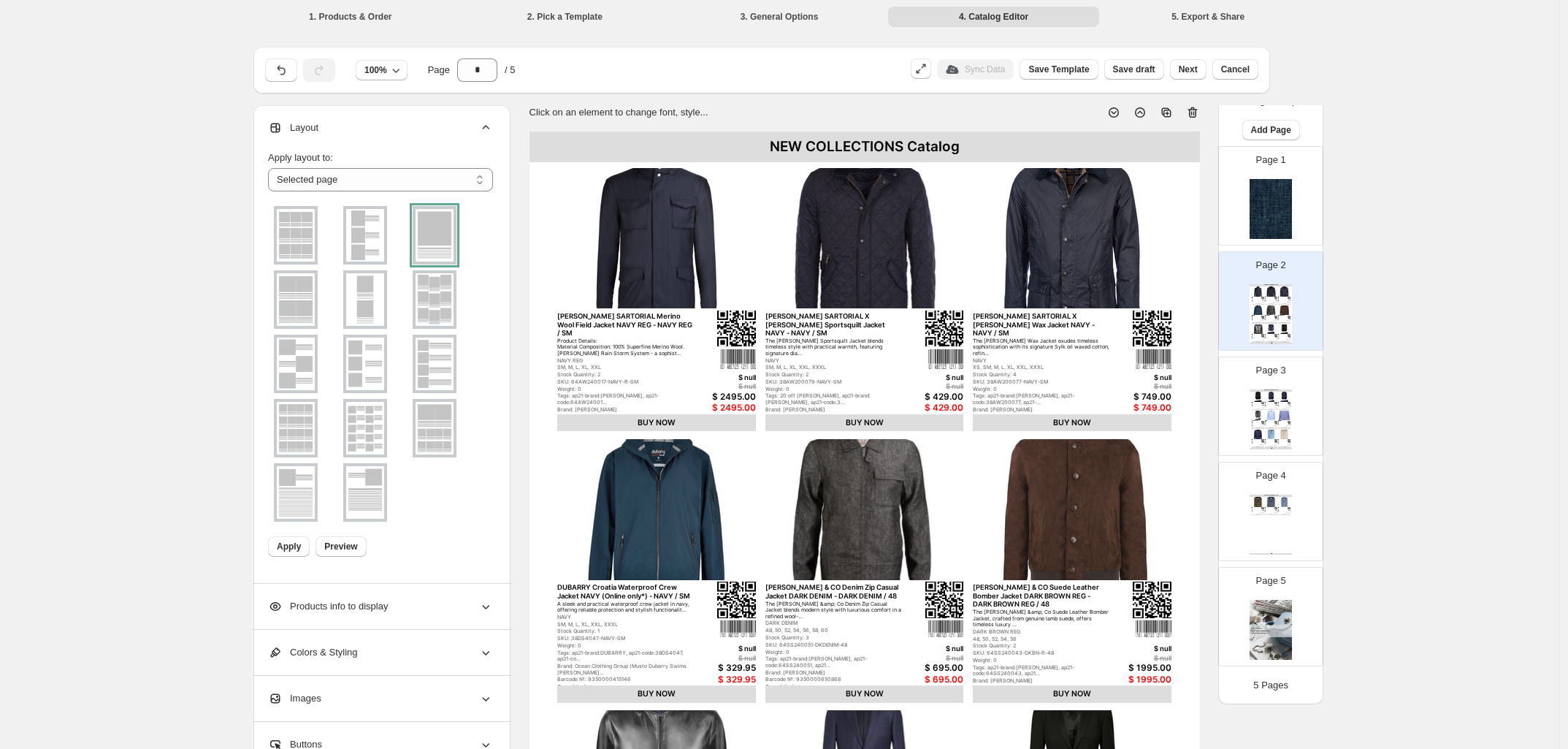
click at [163, 296] on div "**********" at bounding box center [779, 529] width 1558 height 1060
